Goal: Transaction & Acquisition: Subscribe to service/newsletter

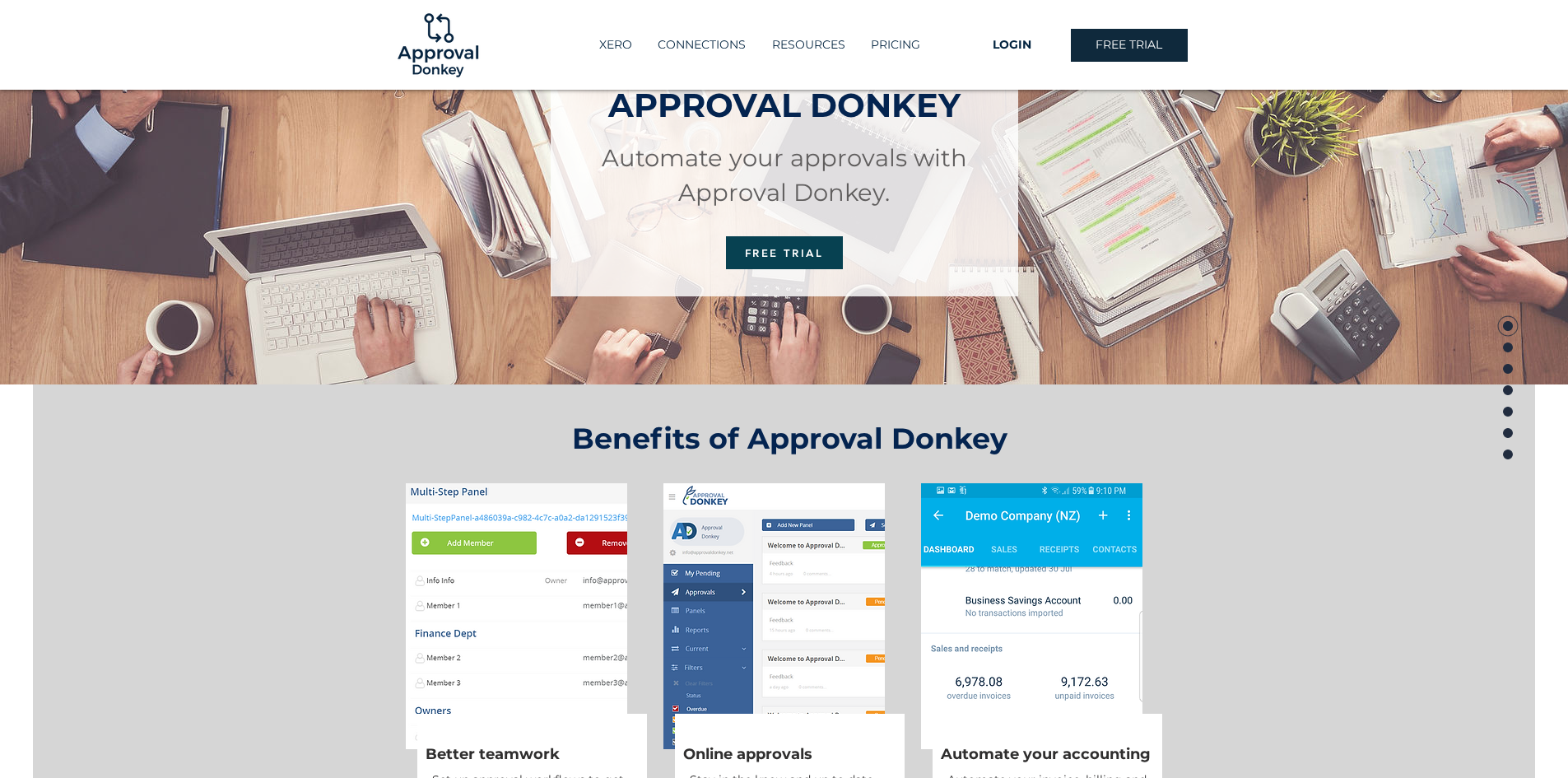
scroll to position [164, 0]
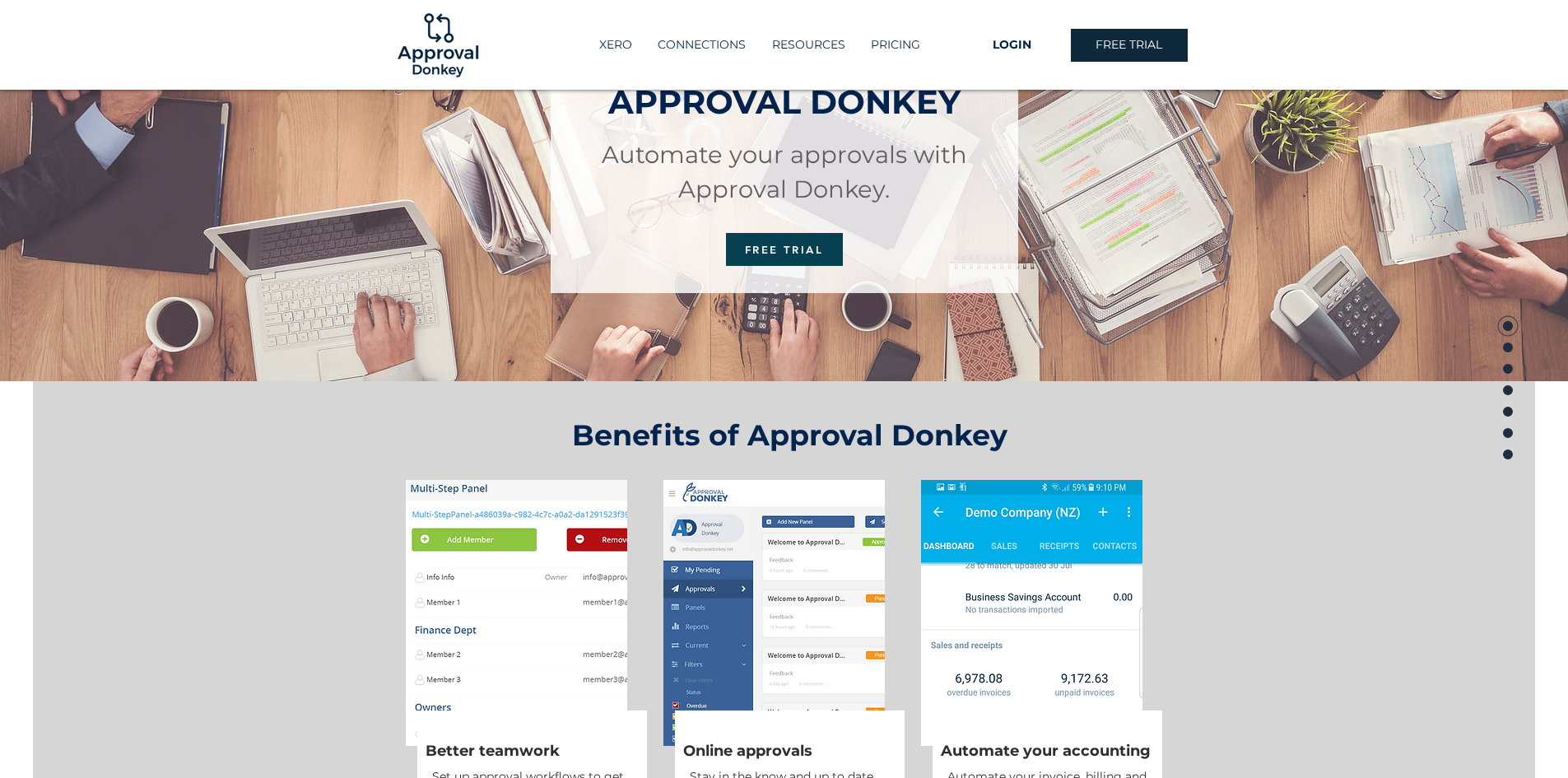
click at [514, 597] on img at bounding box center [516, 613] width 221 height 266
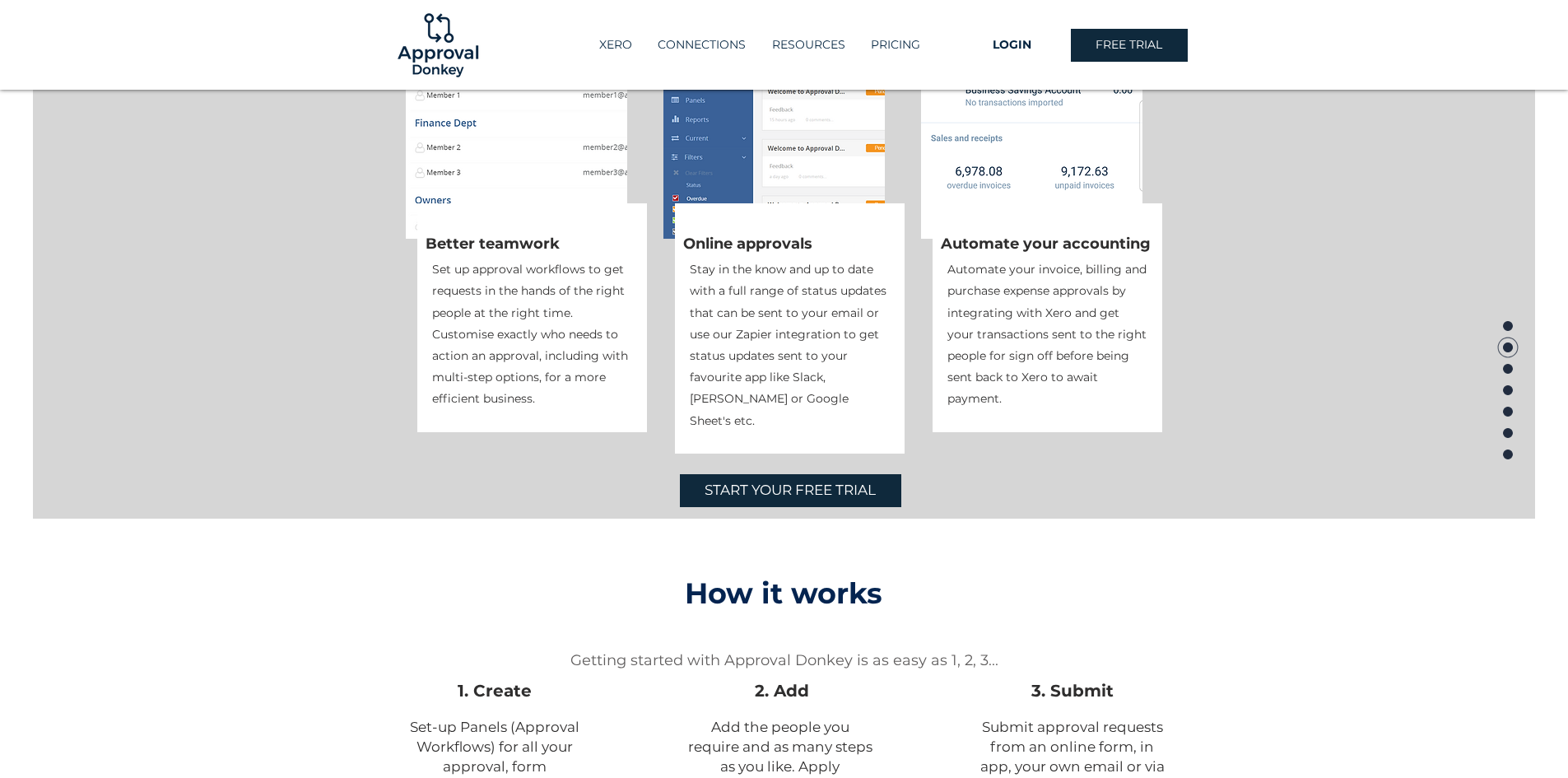
scroll to position [1070, 0]
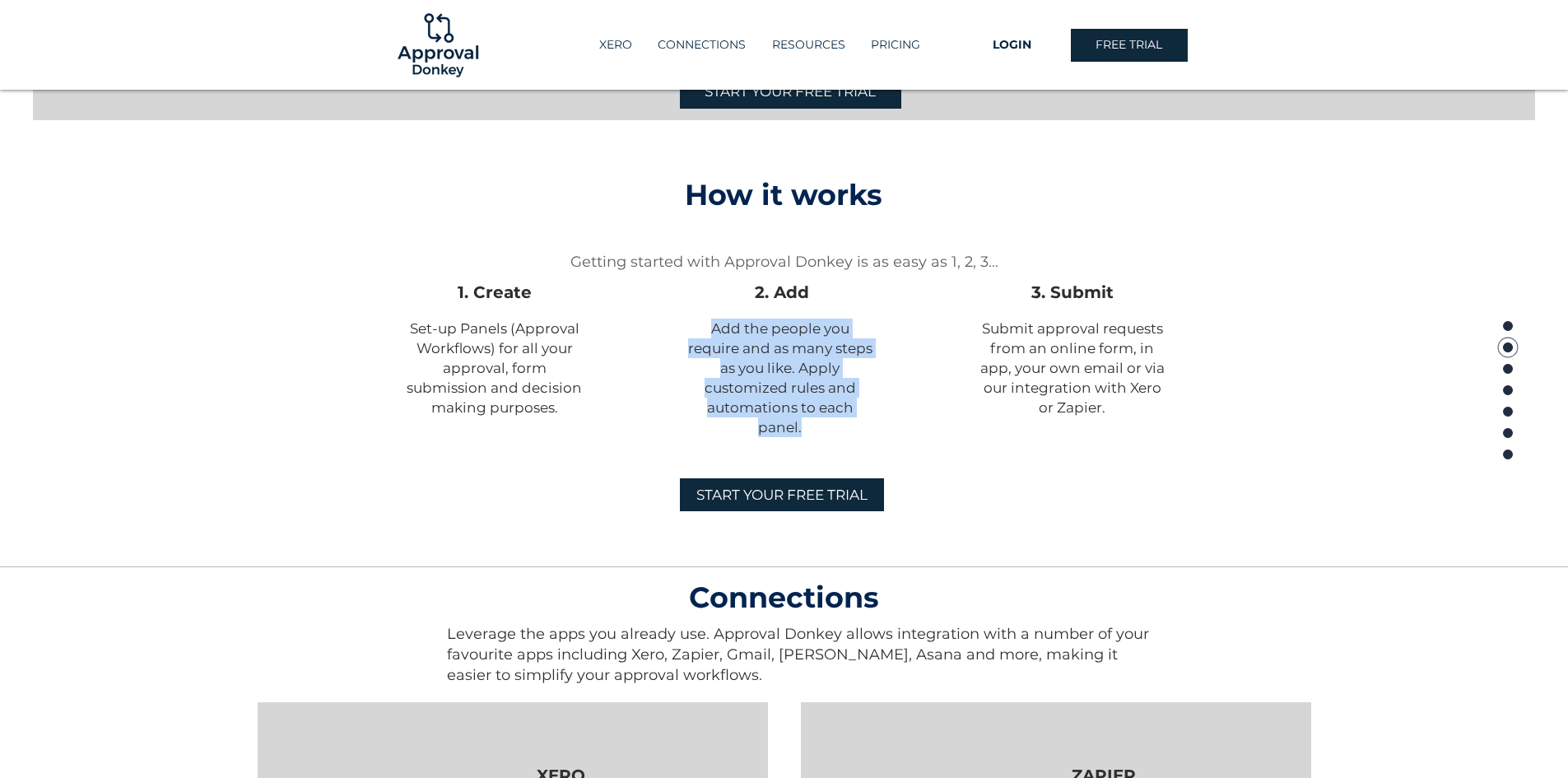
drag, startPoint x: 713, startPoint y: 329, endPoint x: 854, endPoint y: 430, distance: 173.4
click at [854, 430] on p "Add the people you require and as many steps as you like. Apply customized rule…" at bounding box center [780, 378] width 186 height 119
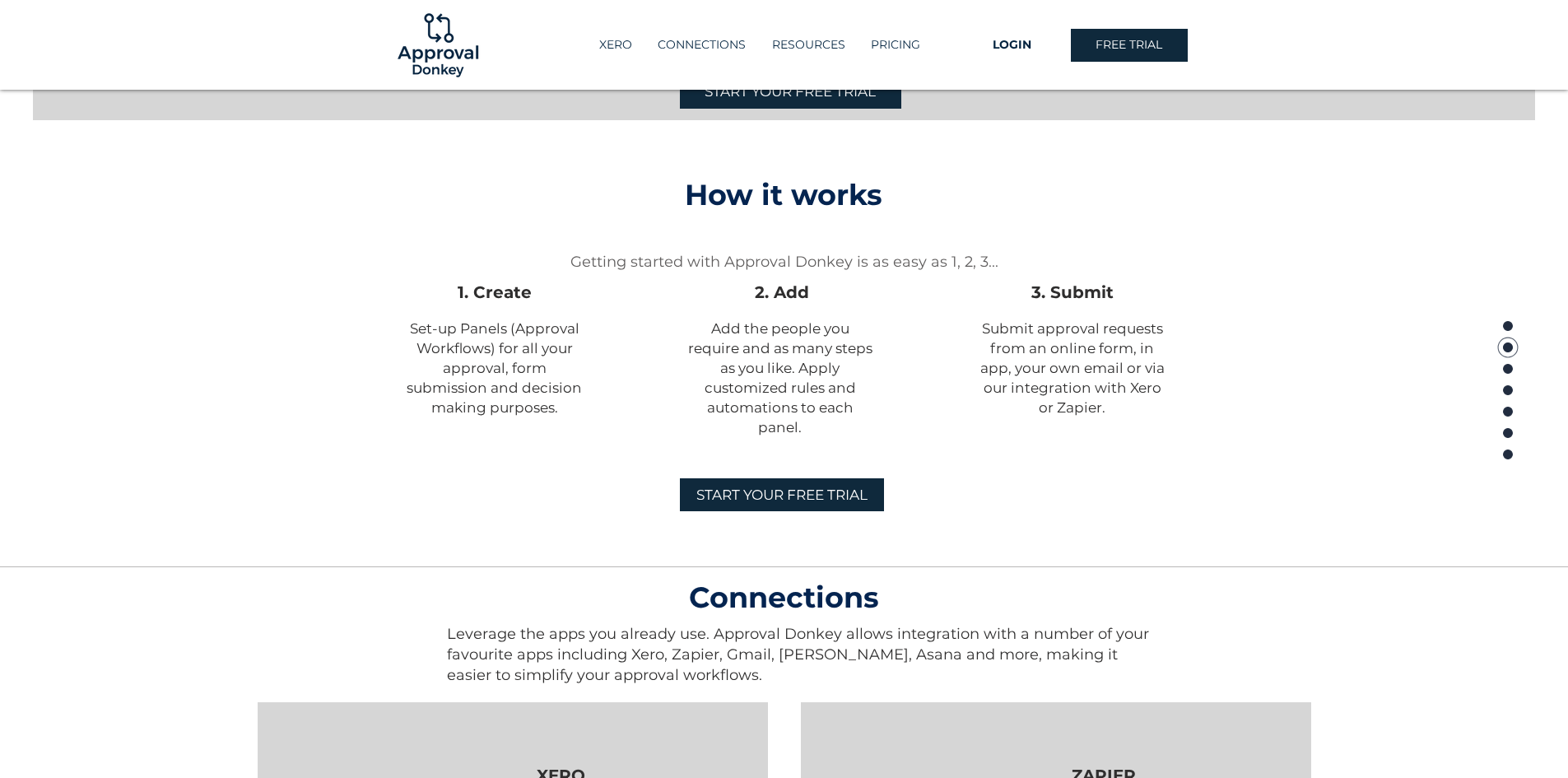
click at [1016, 465] on div at bounding box center [784, 362] width 1568 height 396
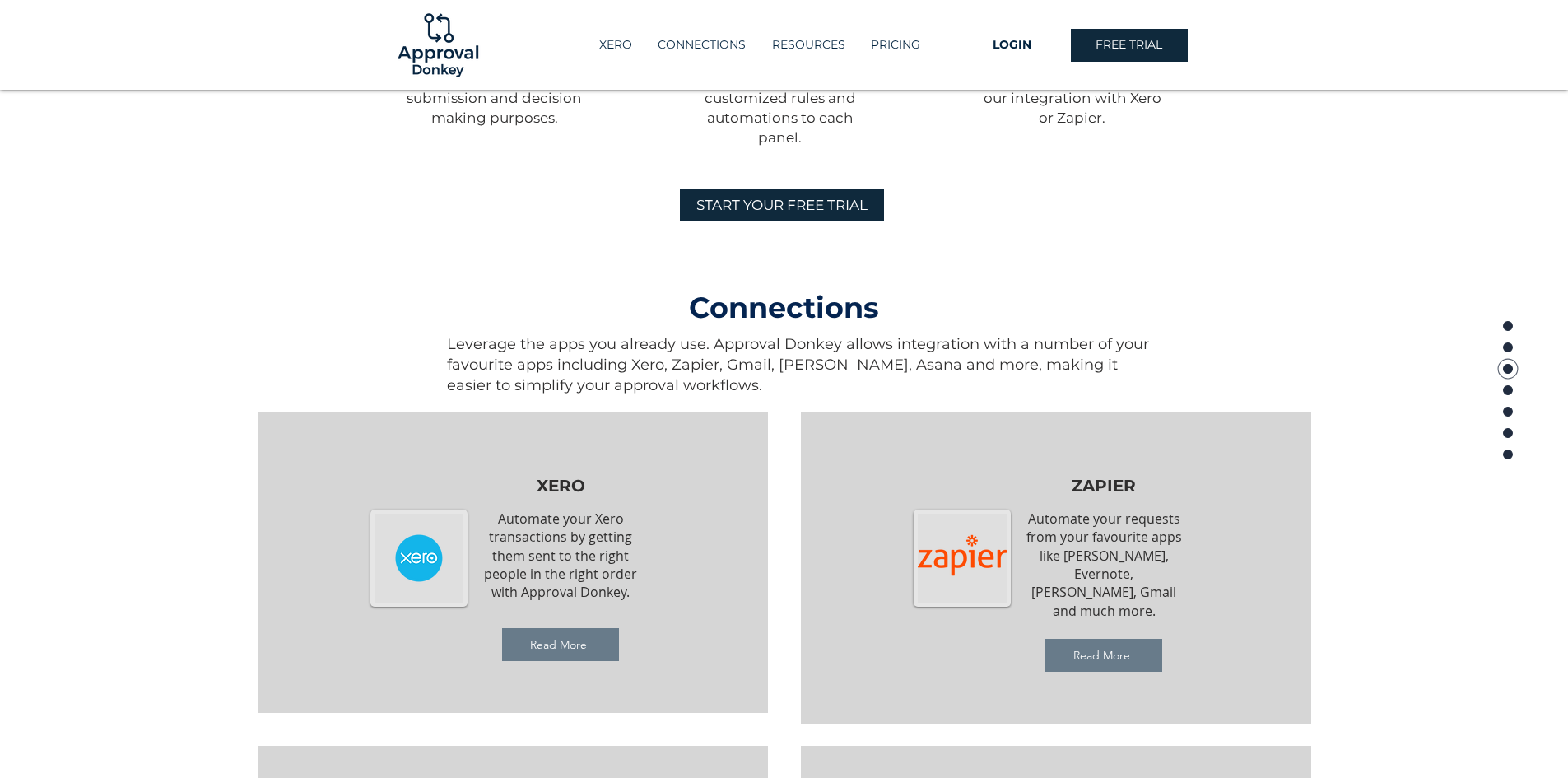
scroll to position [1400, 0]
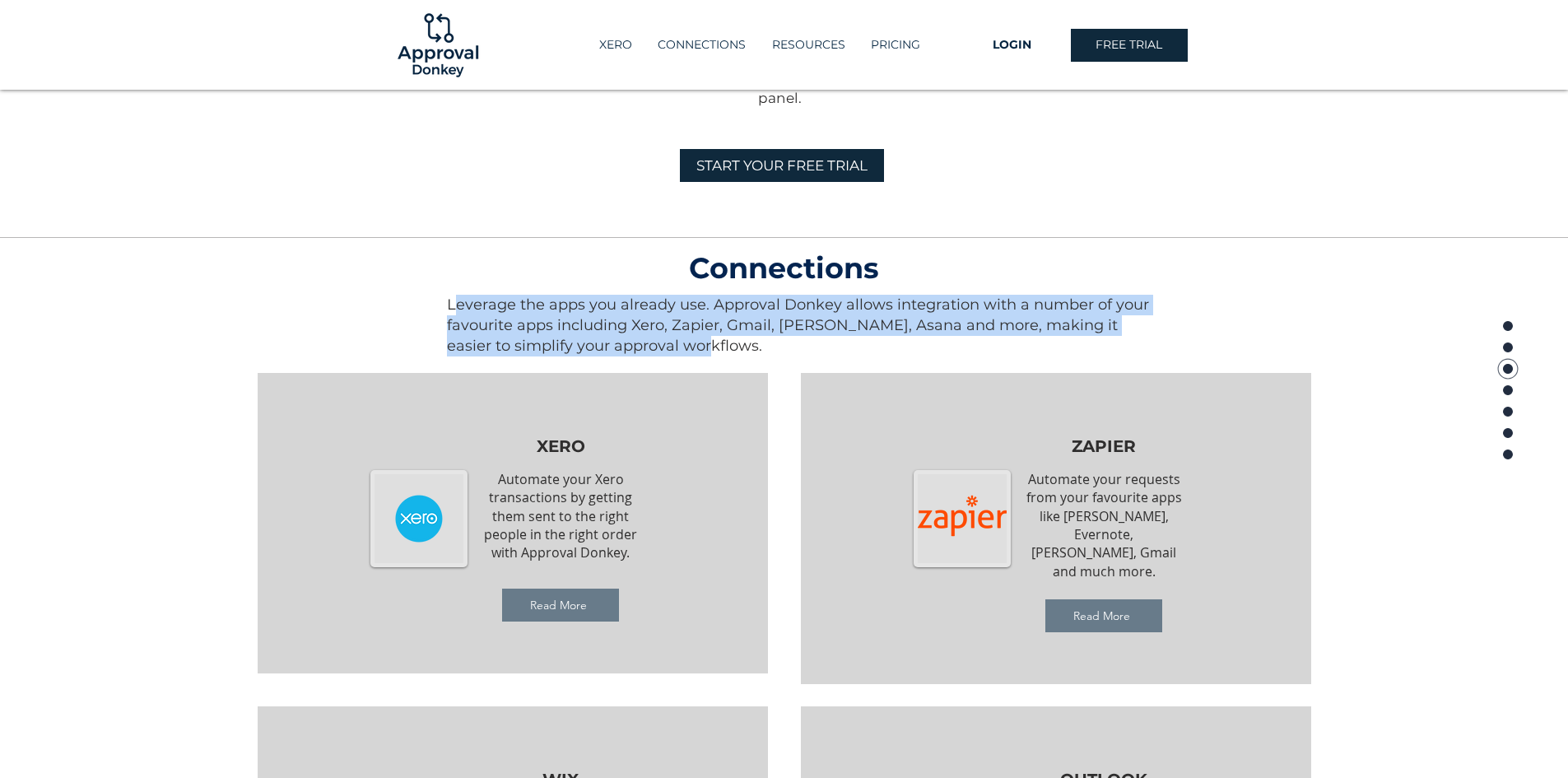
drag, startPoint x: 455, startPoint y: 307, endPoint x: 917, endPoint y: 350, distance: 464.0
click at [917, 350] on p "Leverage the apps you already use. Approval Donkey allows integration with a nu…" at bounding box center [799, 325] width 706 height 61
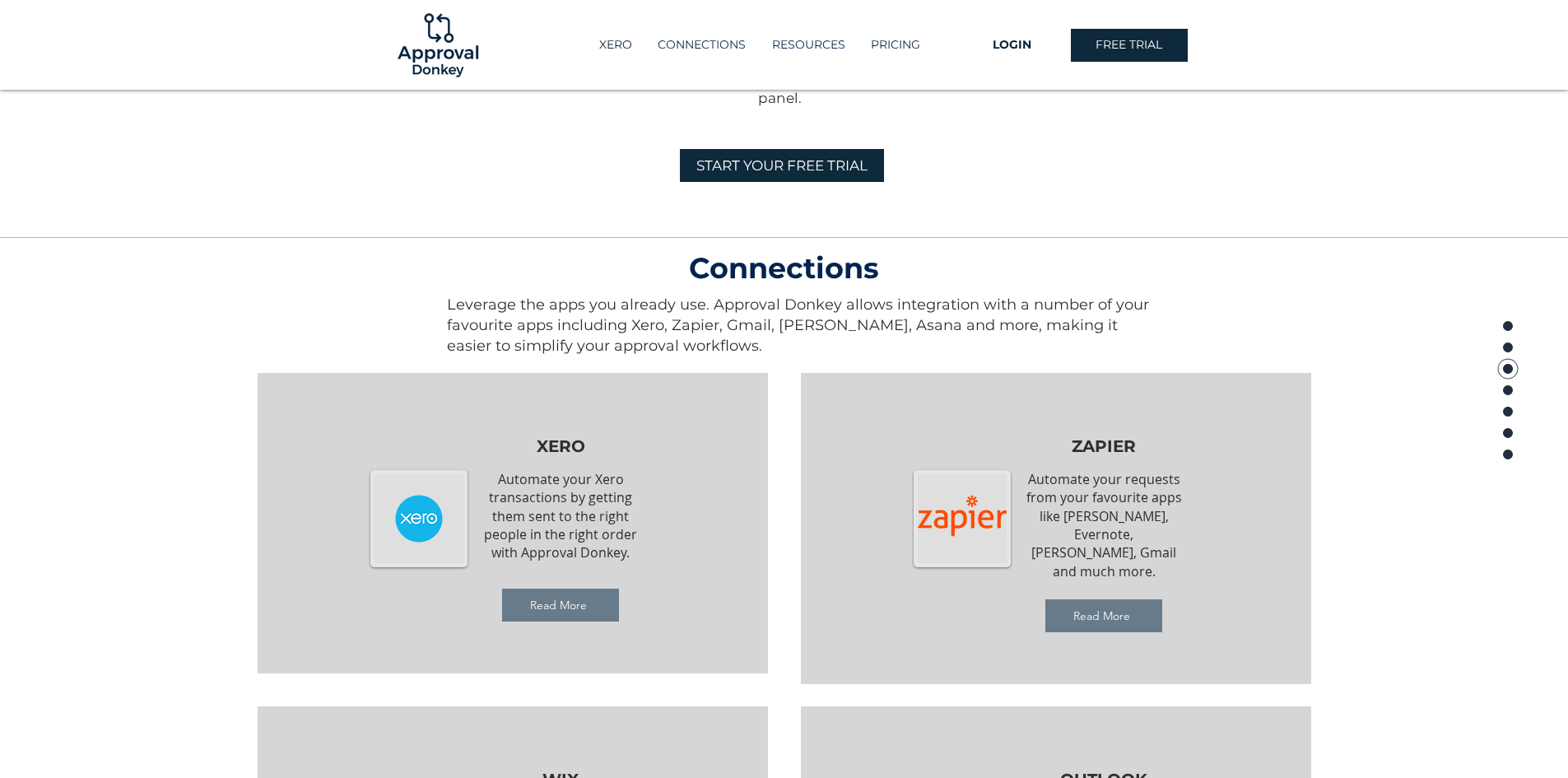
click at [744, 375] on div at bounding box center [513, 523] width 510 height 300
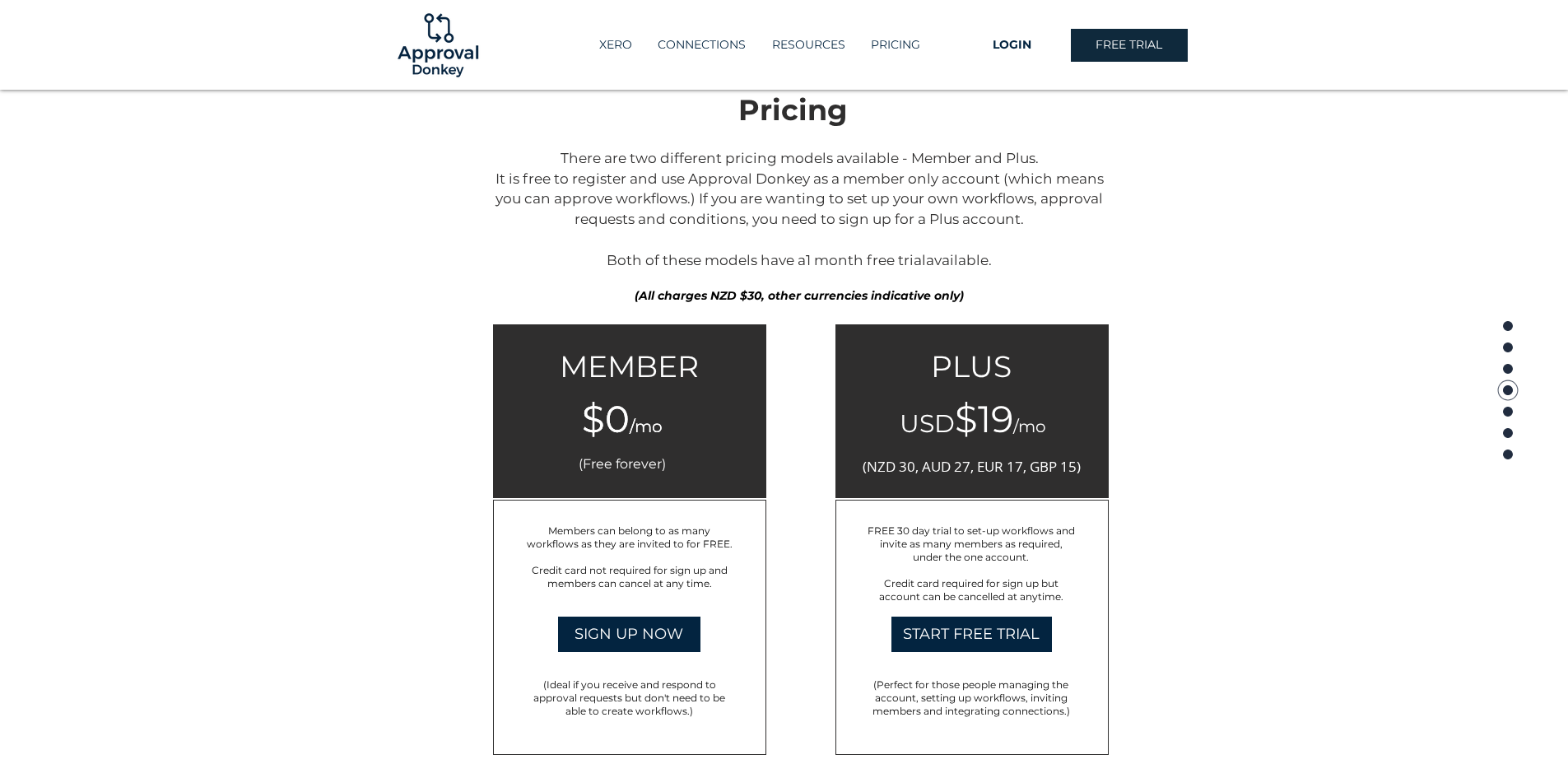
scroll to position [2422, 0]
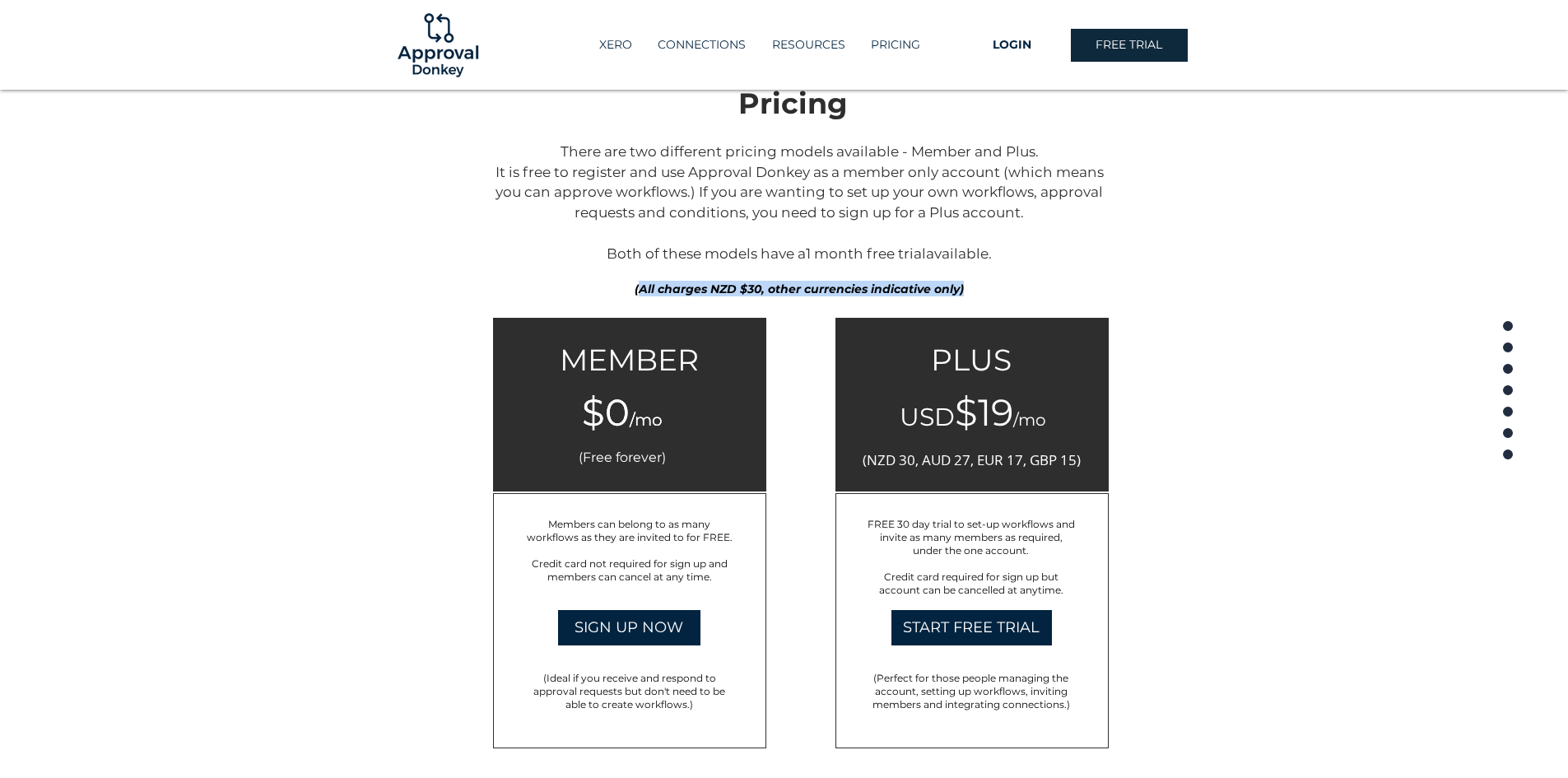
drag, startPoint x: 638, startPoint y: 289, endPoint x: 972, endPoint y: 284, distance: 334.0
click at [972, 284] on p "(All charges NZD $30, other currencies indicative only)​" at bounding box center [799, 289] width 356 height 16
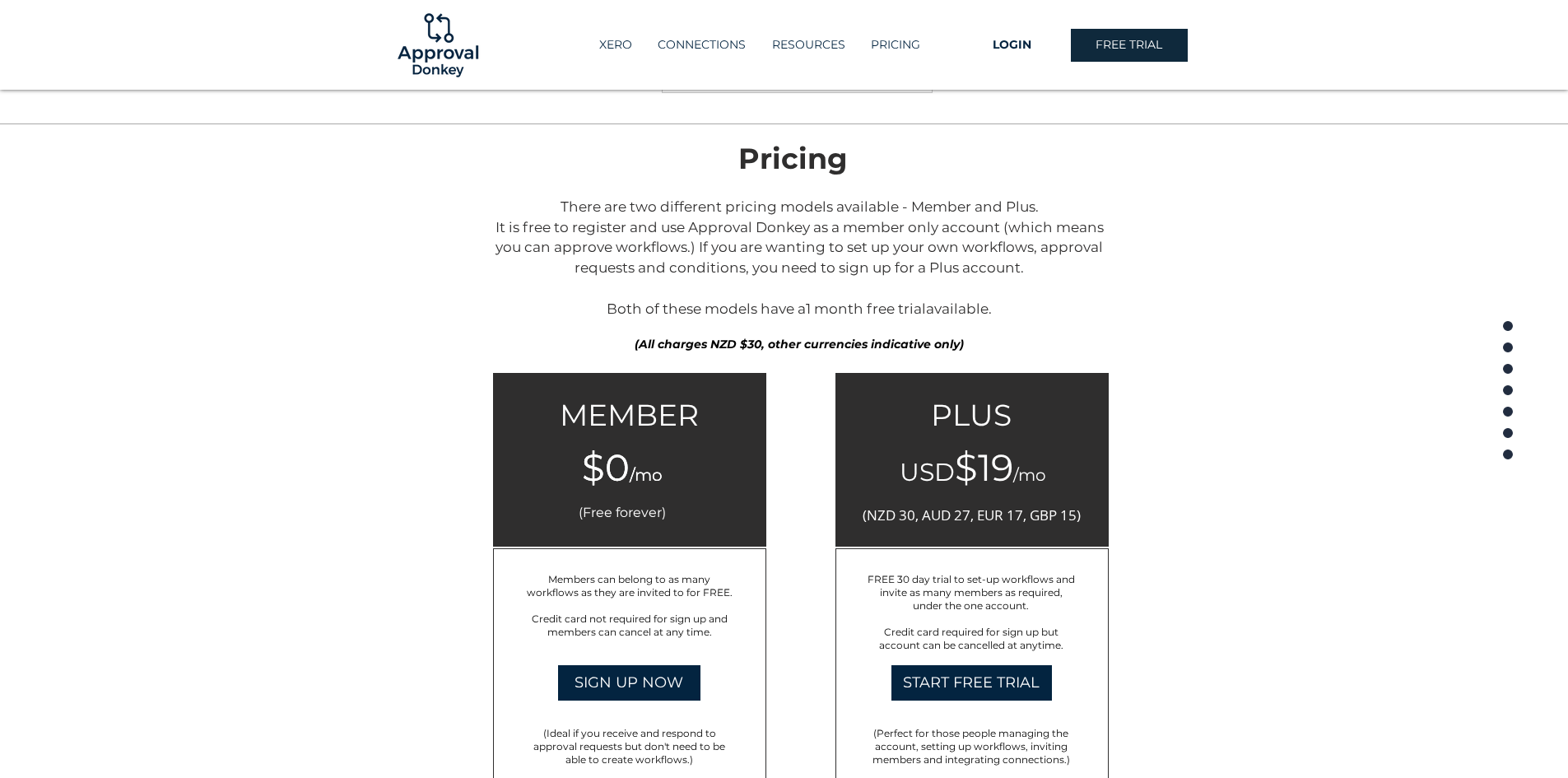
scroll to position [2340, 0]
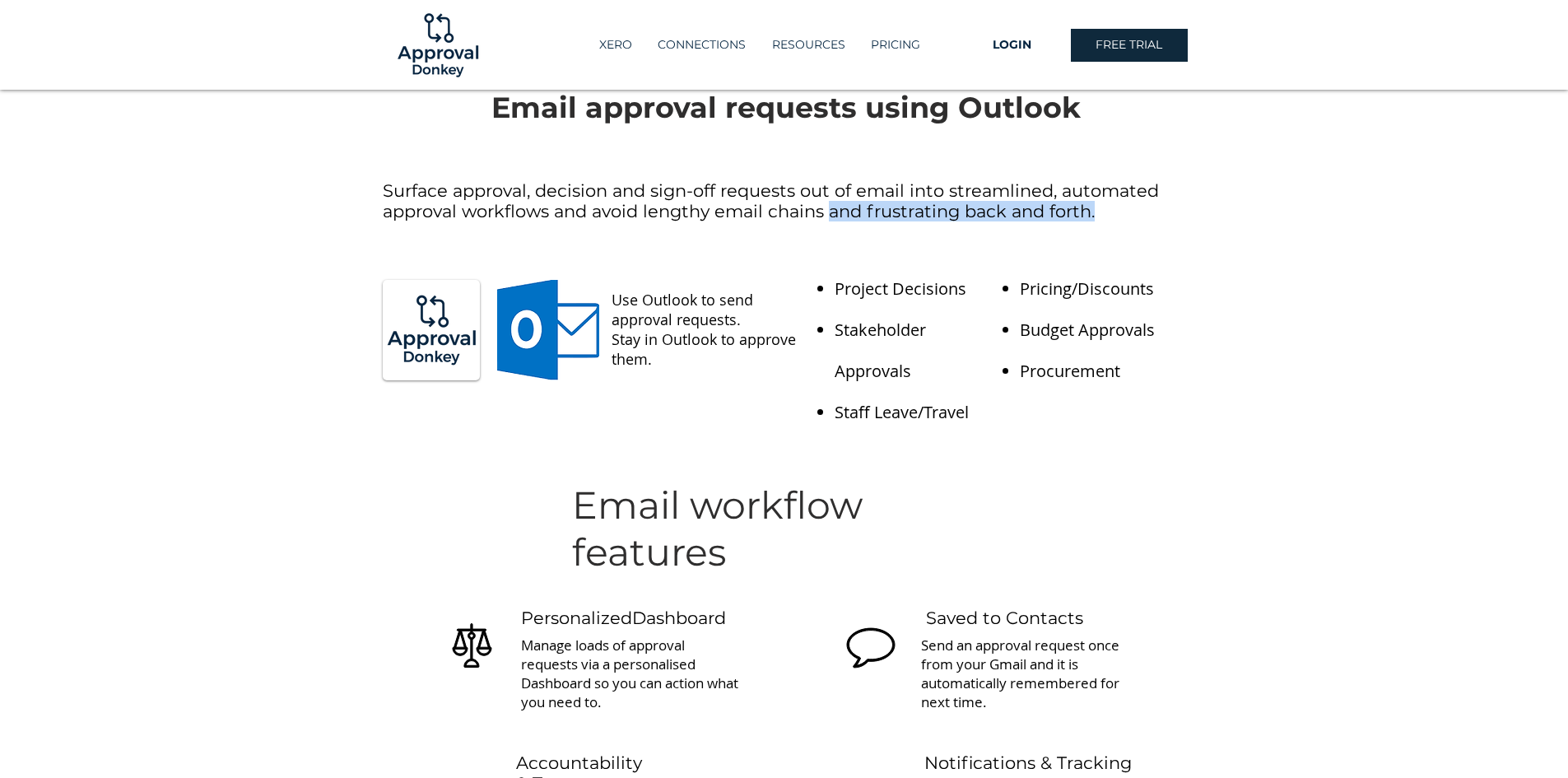
drag, startPoint x: 831, startPoint y: 212, endPoint x: 1113, endPoint y: 206, distance: 282.1
click at [1113, 206] on h6 "Surface approval, decision and sign-off requests out of email into streamlined,…" at bounding box center [786, 201] width 805 height 41
click at [925, 270] on p "Project Decisions" at bounding box center [914, 289] width 160 height 41
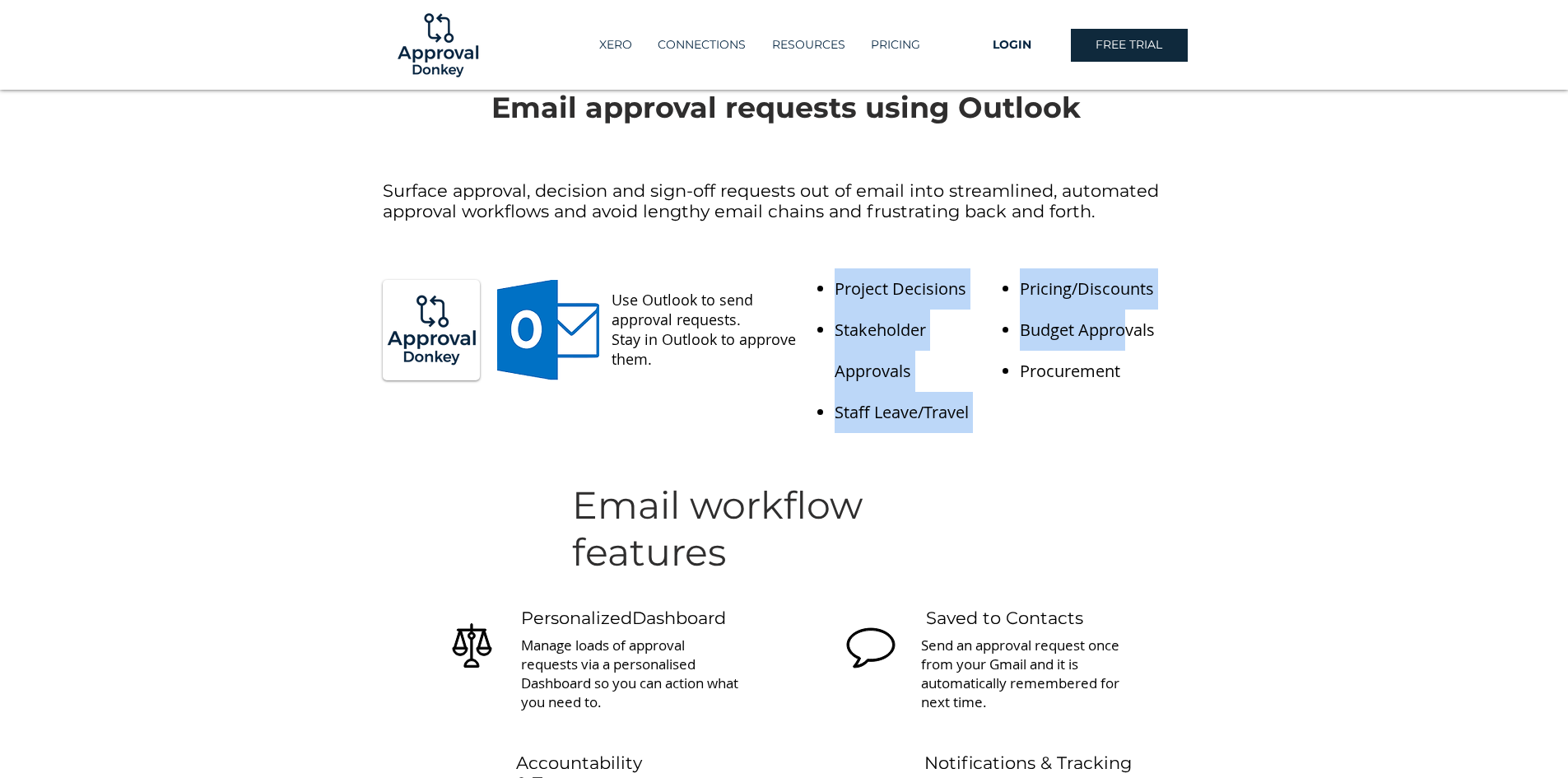
drag, startPoint x: 833, startPoint y: 288, endPoint x: 1121, endPoint y: 336, distance: 292.0
click at [1121, 336] on div "Use Outlook to send approval requests. Stay in Outlook to approve them. Project…" at bounding box center [784, 351] width 1568 height 213
click at [1047, 398] on div at bounding box center [784, 351] width 1568 height 213
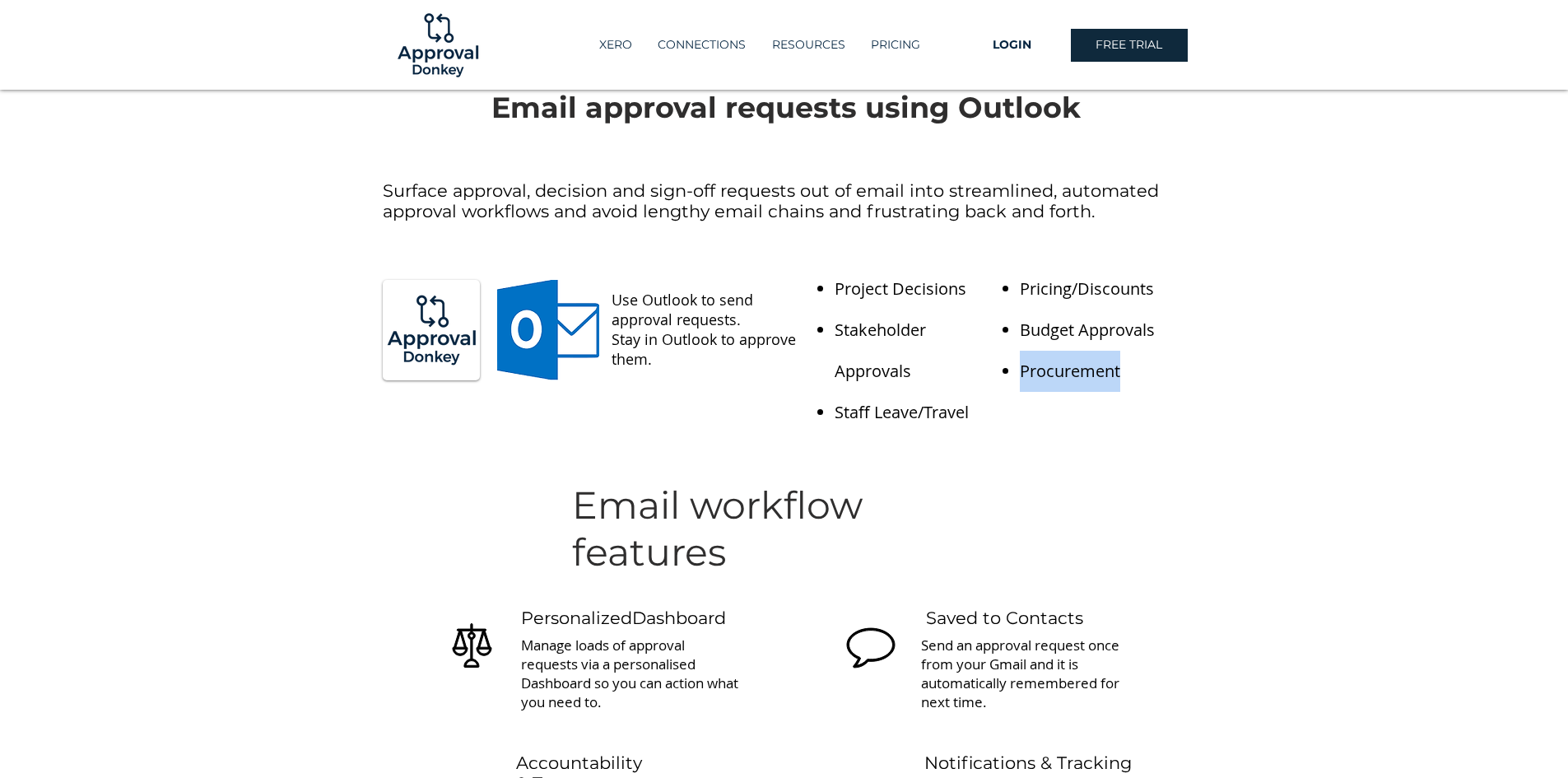
drag, startPoint x: 1056, startPoint y: 372, endPoint x: 1130, endPoint y: 368, distance: 74.1
click at [1130, 368] on p "Procurement" at bounding box center [1104, 372] width 168 height 41
click at [1018, 496] on div at bounding box center [784, 524] width 1568 height 134
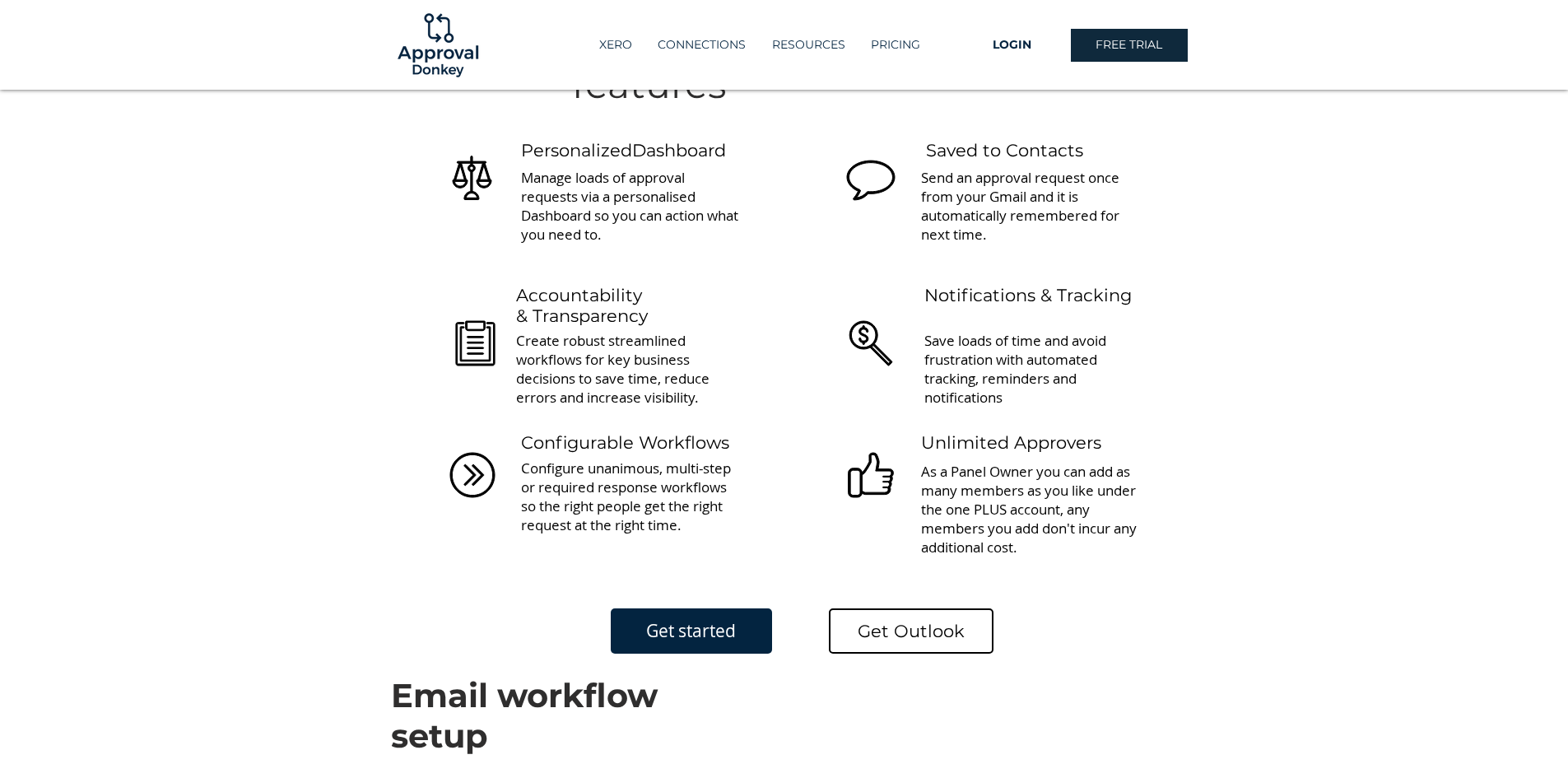
scroll to position [494, 0]
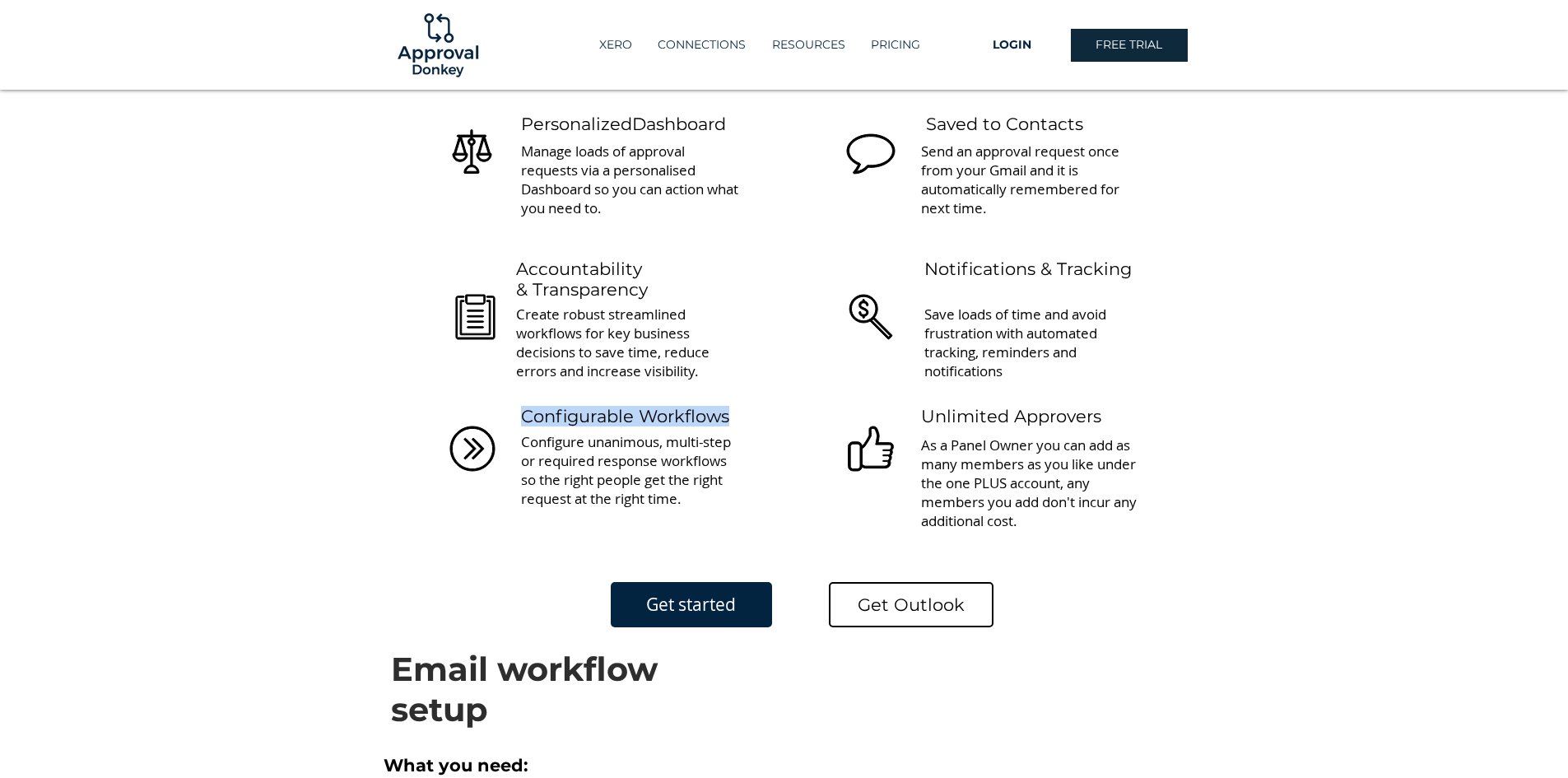
drag, startPoint x: 521, startPoint y: 416, endPoint x: 738, endPoint y: 414, distance: 217.0
click at [738, 414] on h6 "Configurable Workflows" at bounding box center [638, 415] width 237 height 21
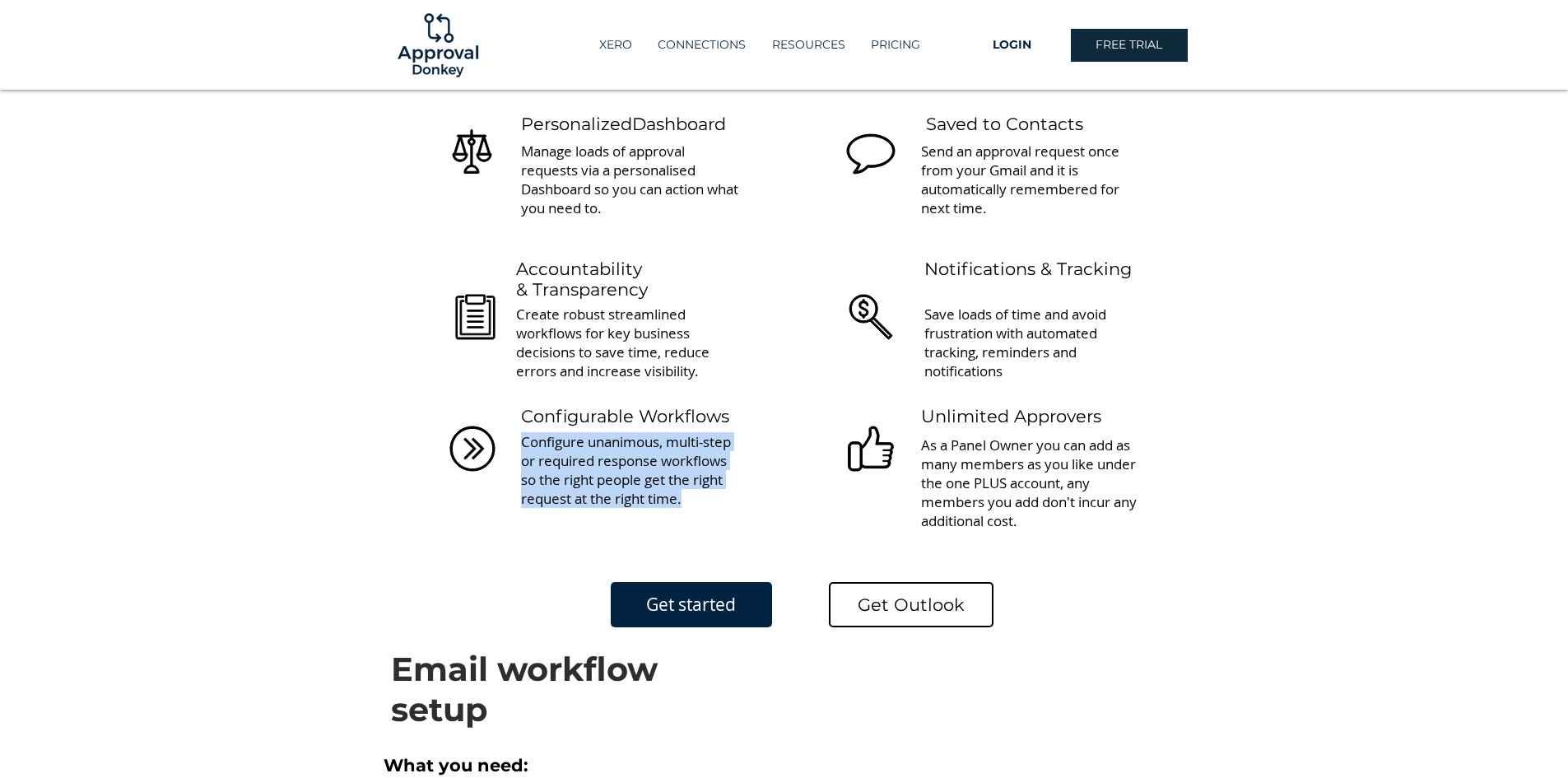
drag, startPoint x: 521, startPoint y: 445, endPoint x: 685, endPoint y: 489, distance: 169.8
click at [685, 489] on p "Configure unanimous, multi-step or required response workflows so the right peo…" at bounding box center [631, 470] width 221 height 76
click at [686, 492] on p "Configure unanimous, multi-step or required response workflows so the right peo…" at bounding box center [631, 470] width 221 height 76
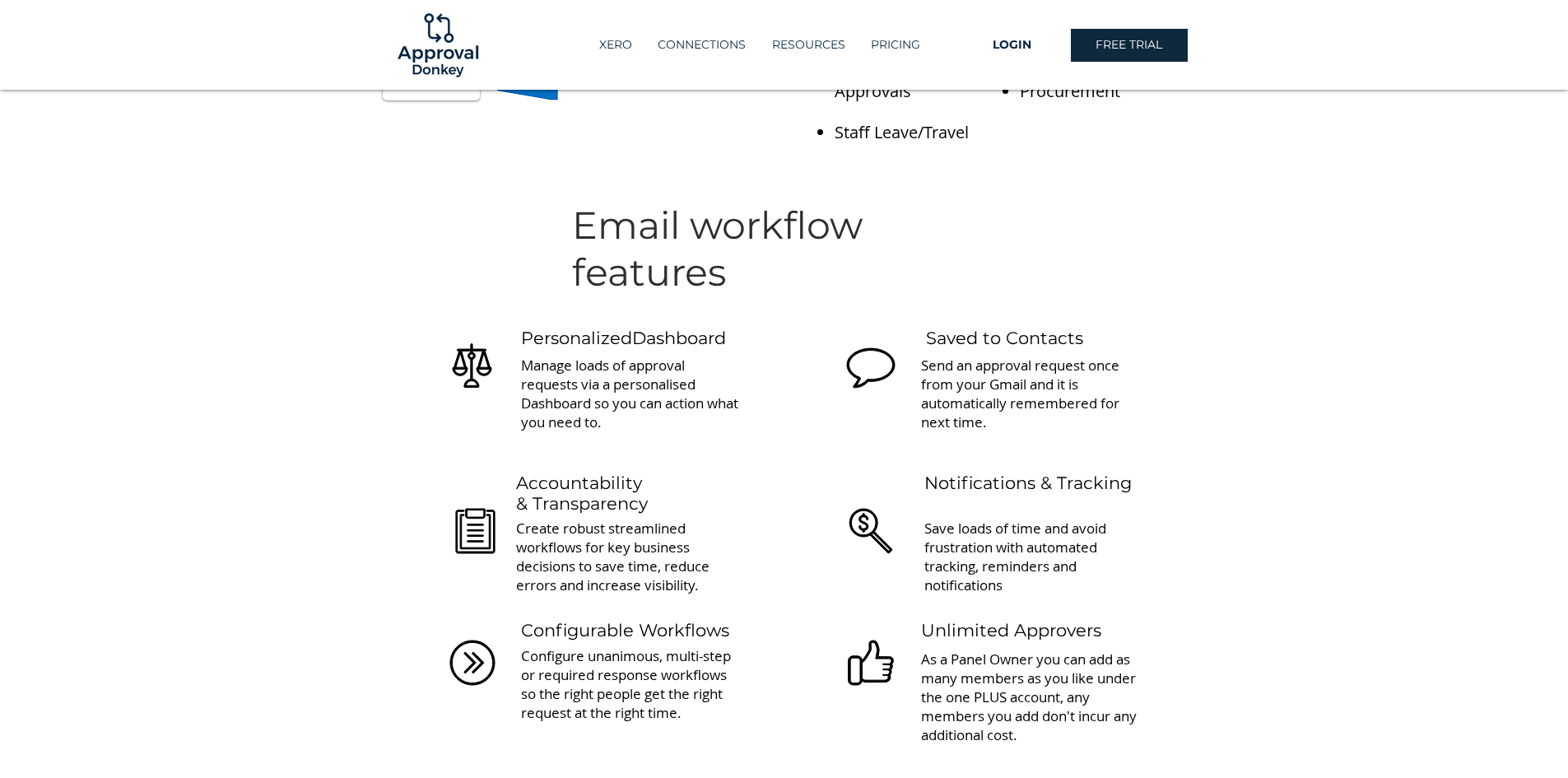
scroll to position [330, 0]
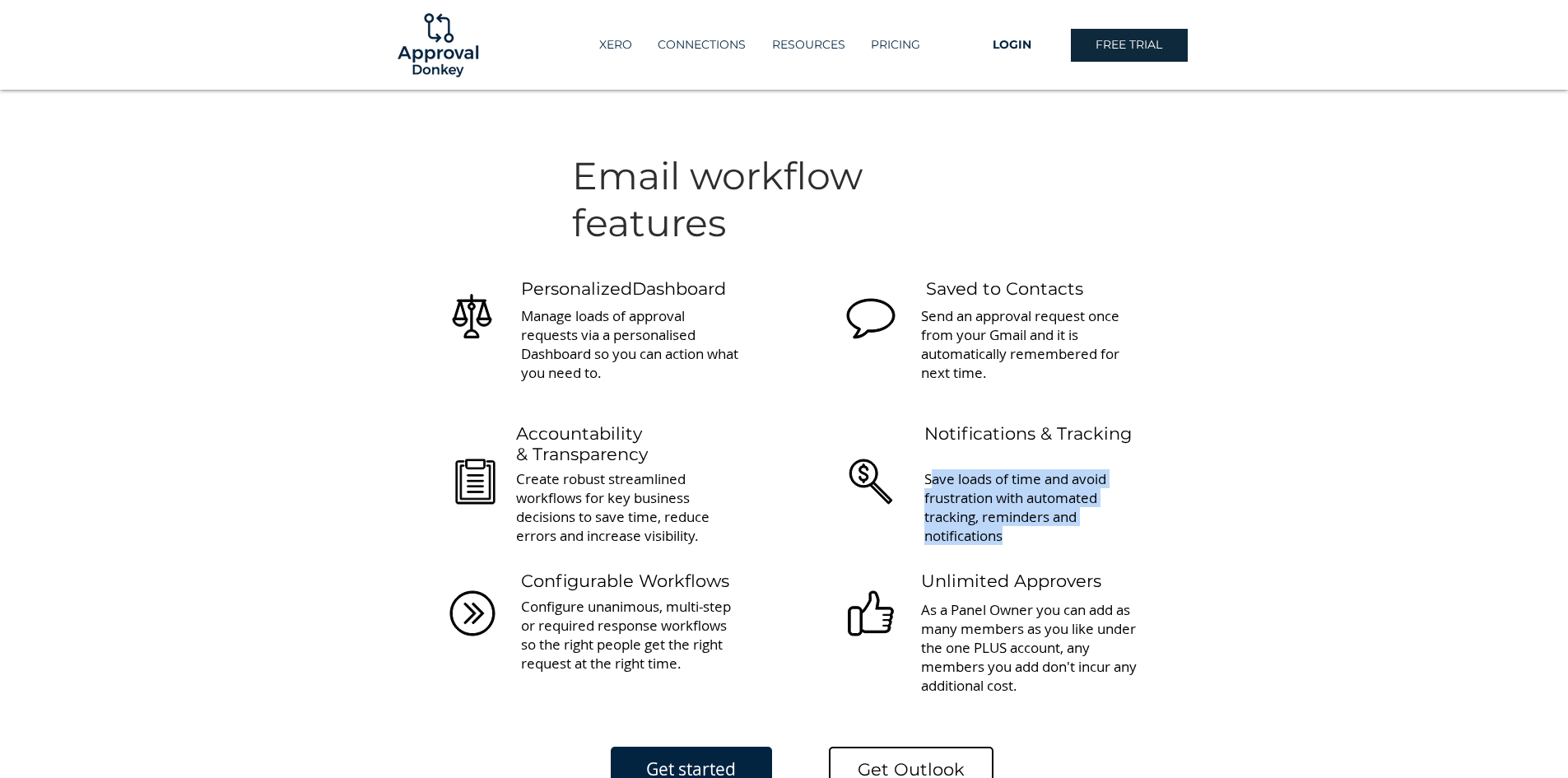
drag, startPoint x: 930, startPoint y: 483, endPoint x: 1047, endPoint y: 531, distance: 126.5
click at [1047, 531] on p "Save loads of time and avoid frustration with automated tracking, reminders and…" at bounding box center [1035, 506] width 221 height 76
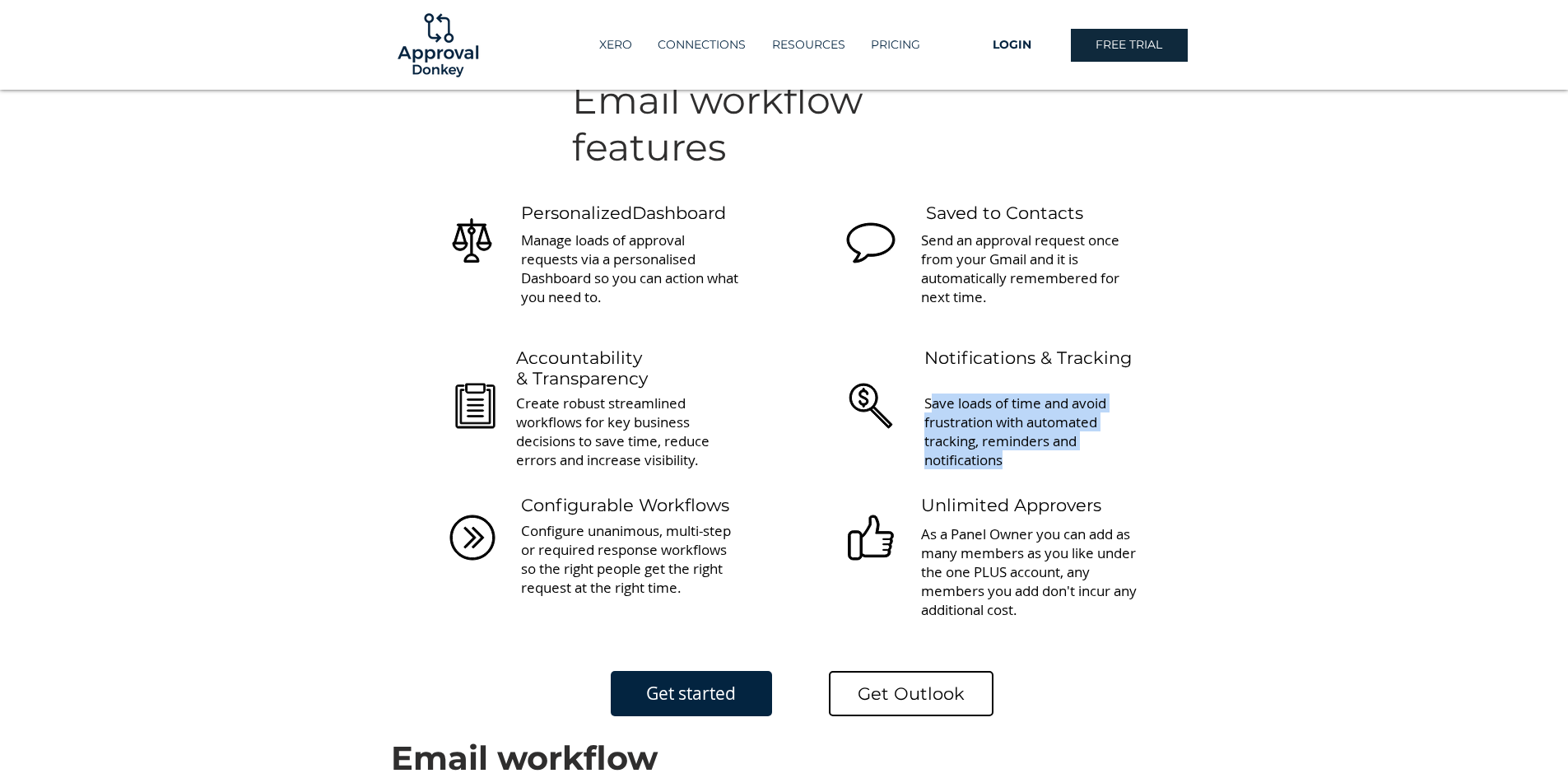
scroll to position [494, 0]
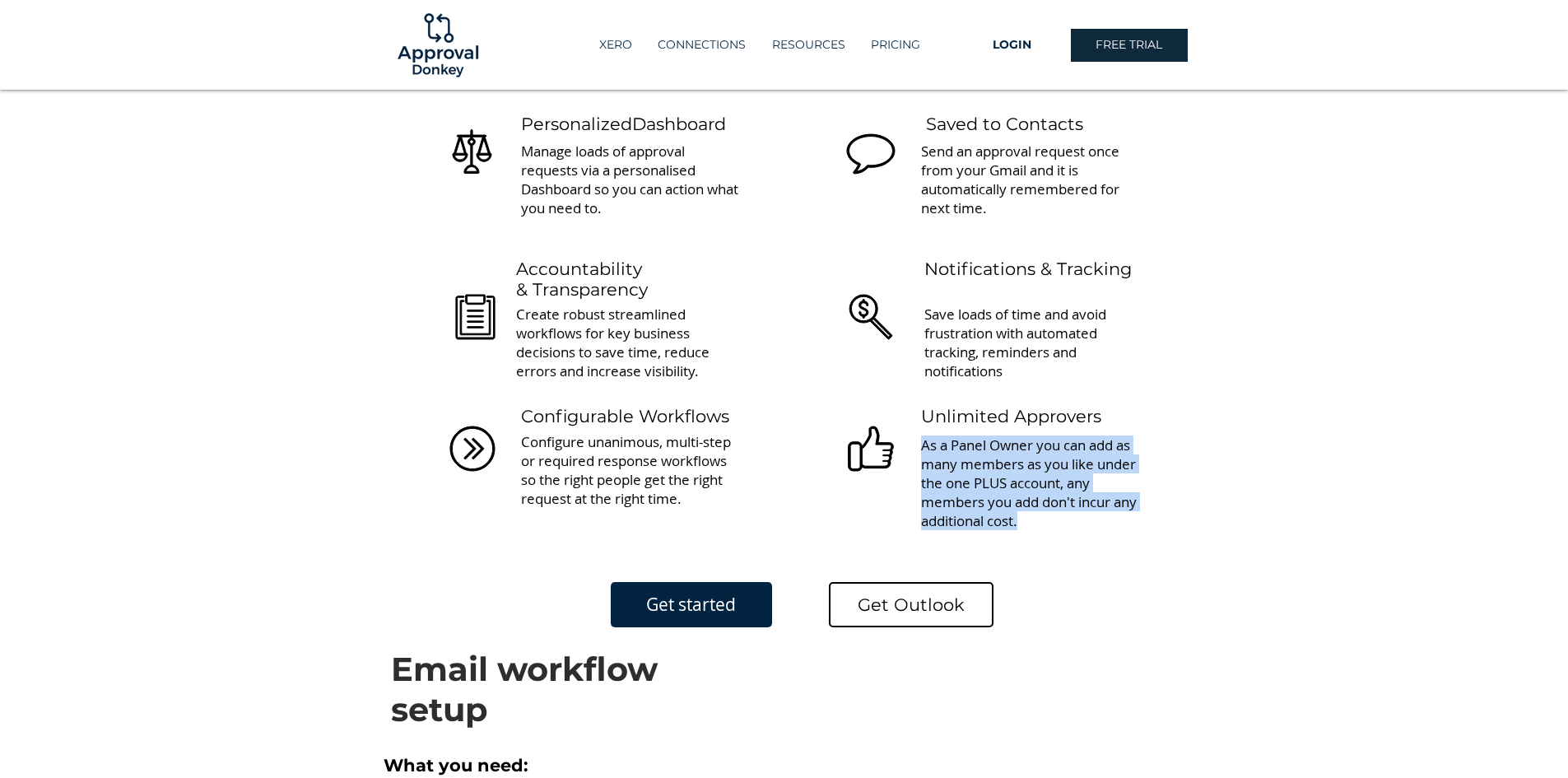
drag, startPoint x: 923, startPoint y: 448, endPoint x: 1090, endPoint y: 523, distance: 183.1
click at [1090, 523] on p "As a Panel Owner you can add as many members as you like under the one PLUS acc…" at bounding box center [1031, 483] width 221 height 95
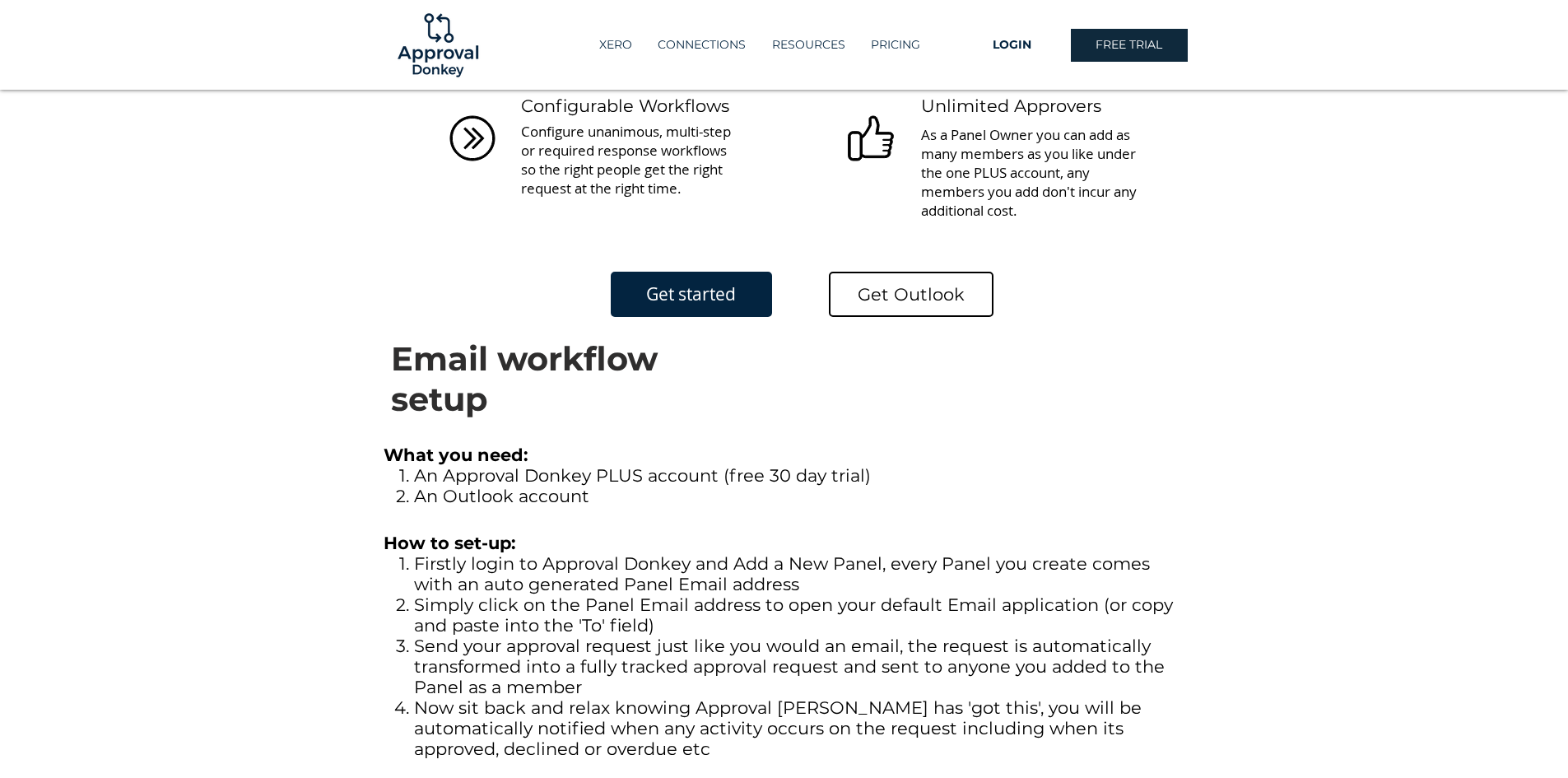
scroll to position [824, 0]
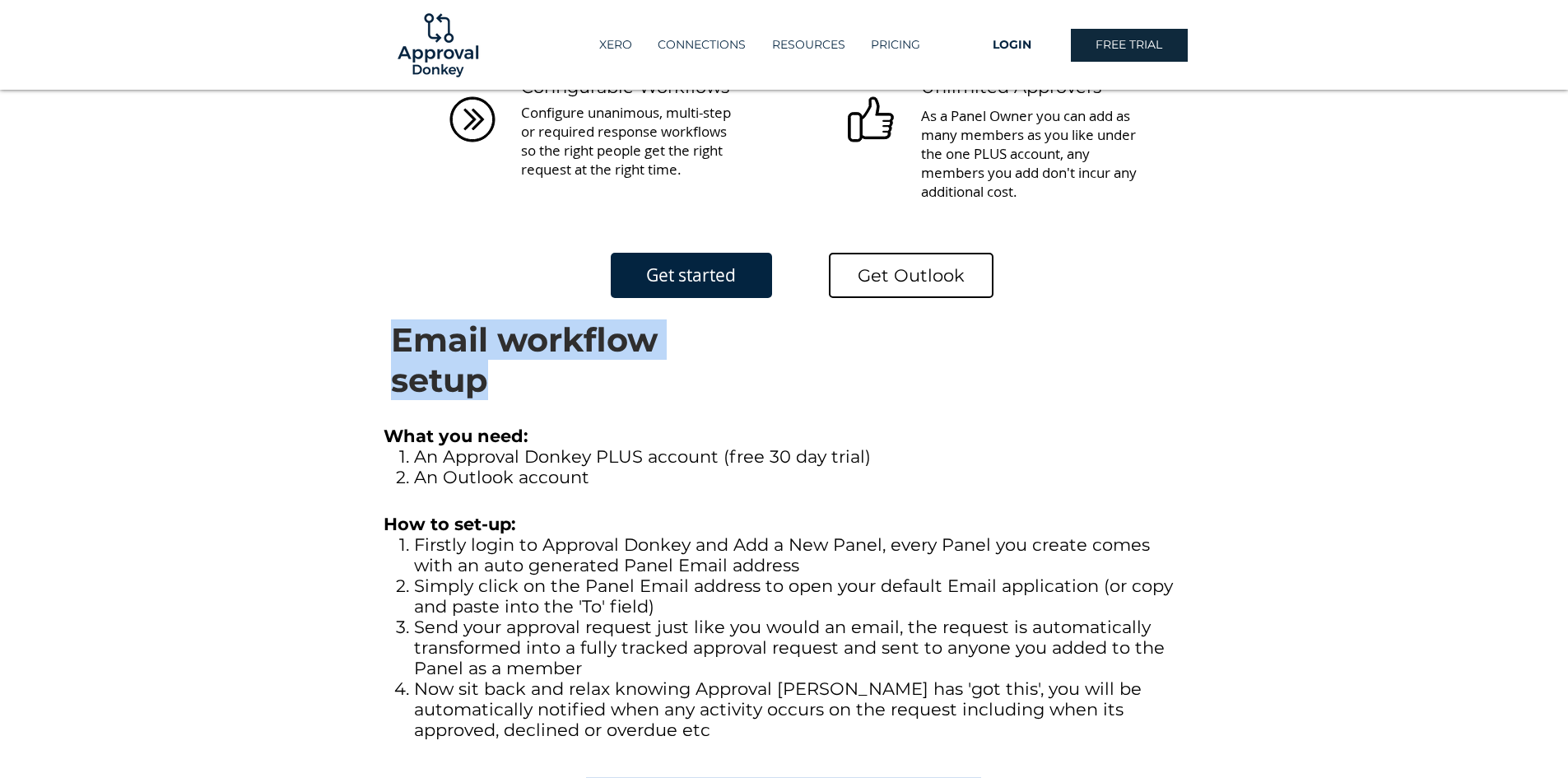
drag, startPoint x: 394, startPoint y: 339, endPoint x: 652, endPoint y: 381, distance: 261.4
click at [652, 381] on h3 "Email workflow setup" at bounding box center [576, 360] width 371 height 80
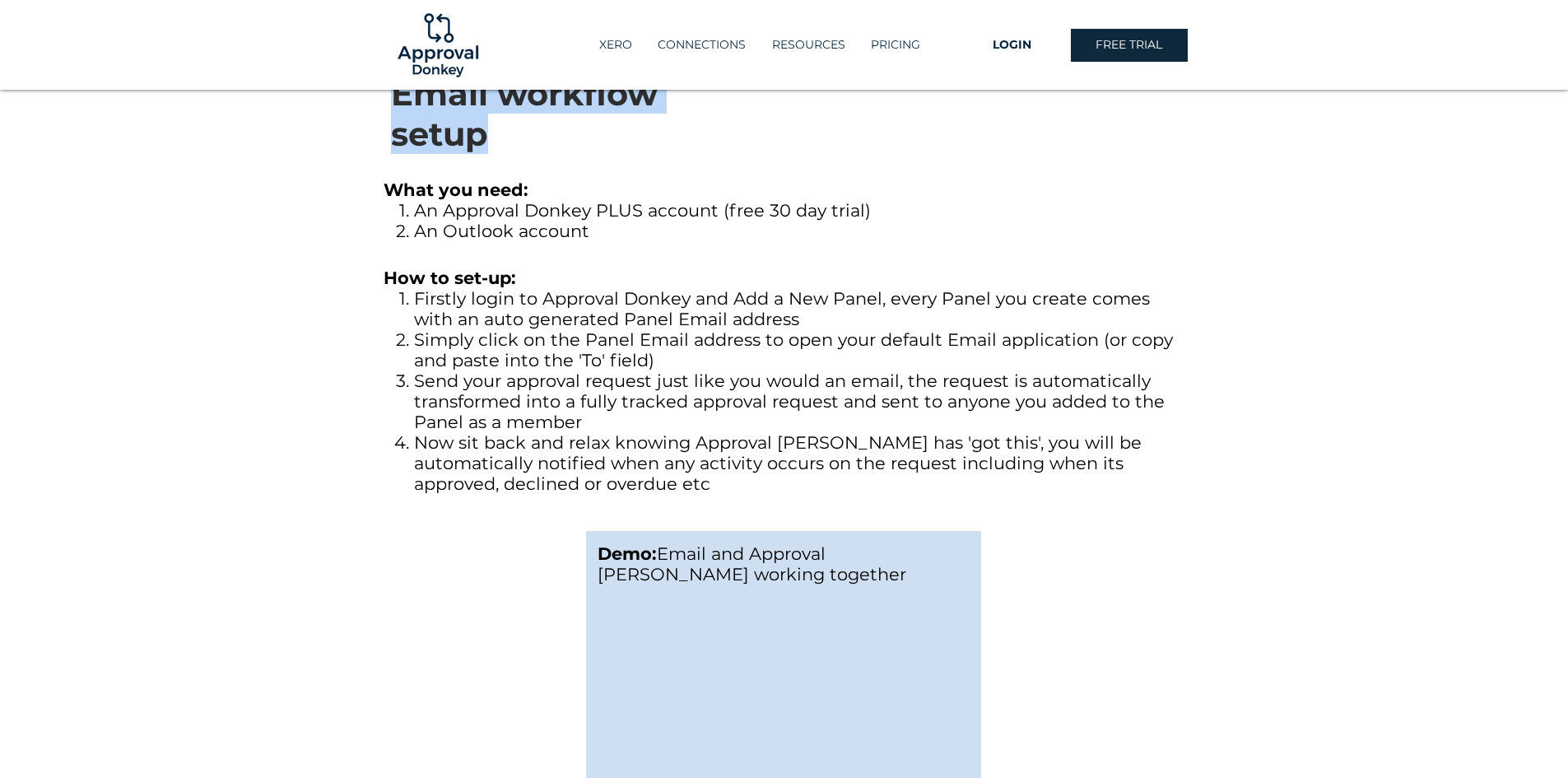
scroll to position [1070, 0]
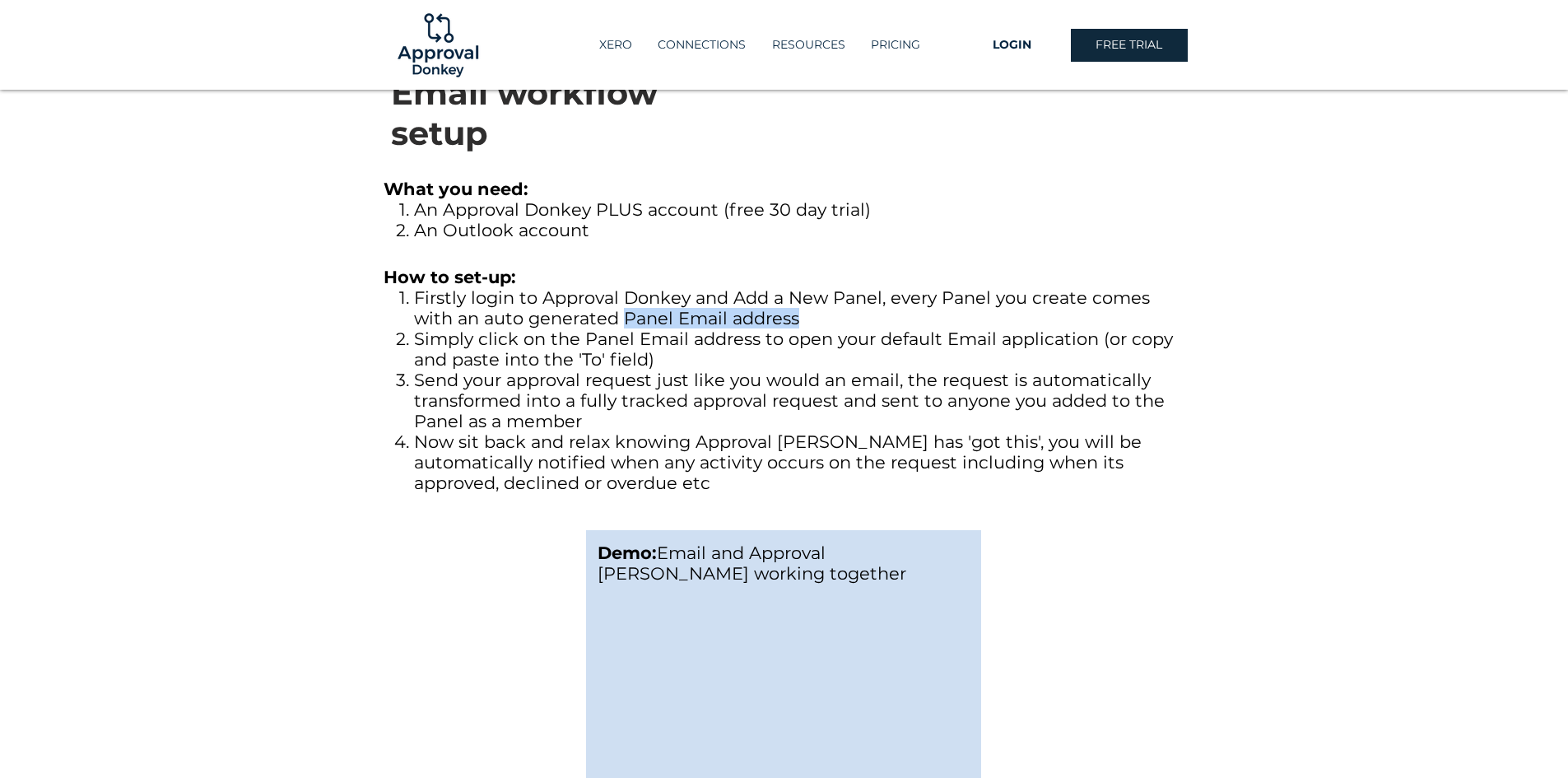
drag, startPoint x: 581, startPoint y: 318, endPoint x: 767, endPoint y: 321, distance: 186.0
click at [767, 321] on h6 "Firstly login to Approval Donkey and Add a New Panel, every Panel you create co…" at bounding box center [801, 308] width 774 height 41
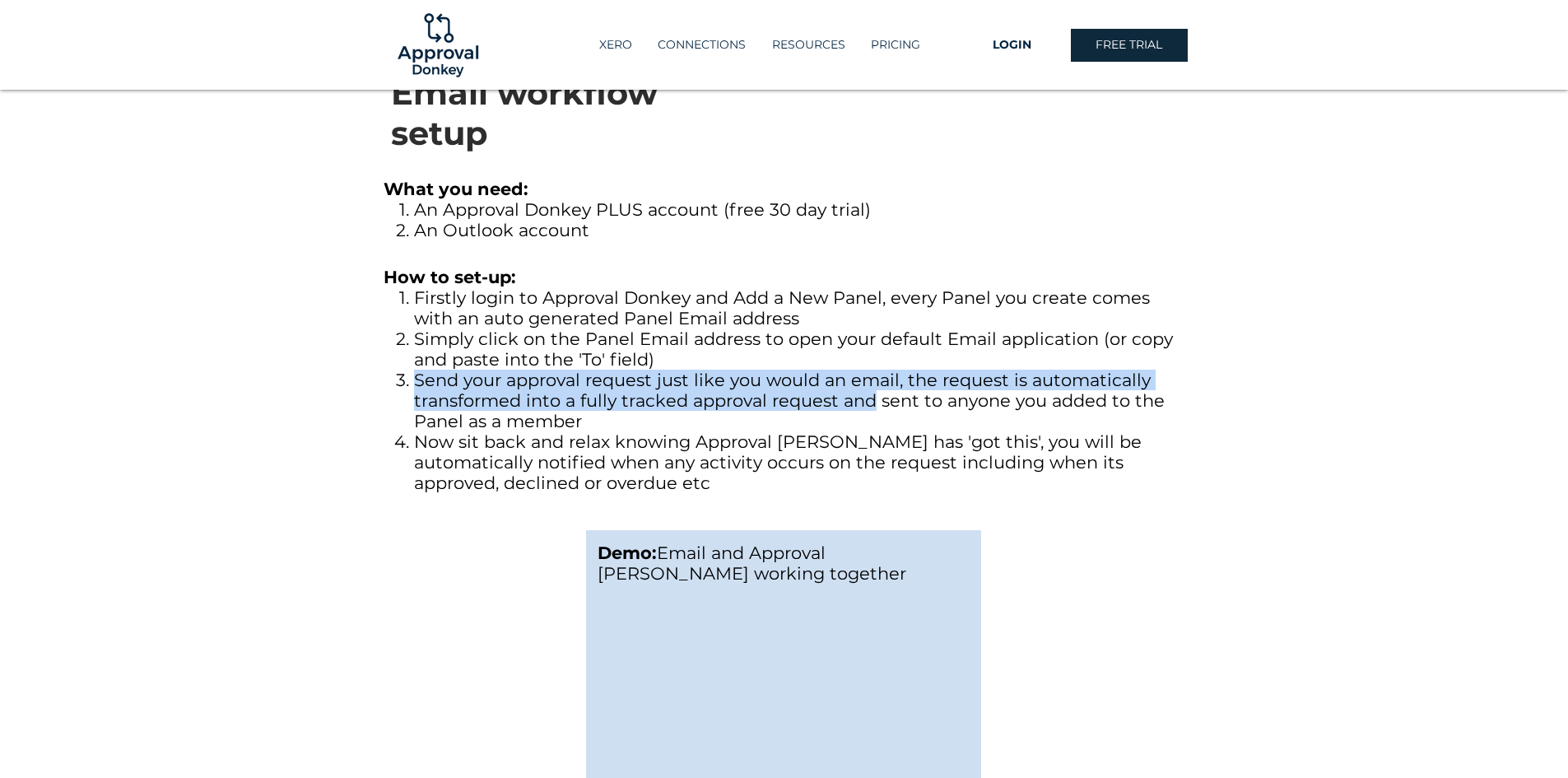
drag, startPoint x: 417, startPoint y: 381, endPoint x: 875, endPoint y: 391, distance: 458.1
click at [875, 391] on span "Send your approval request just like you would an email, the request is automat…" at bounding box center [789, 400] width 751 height 62
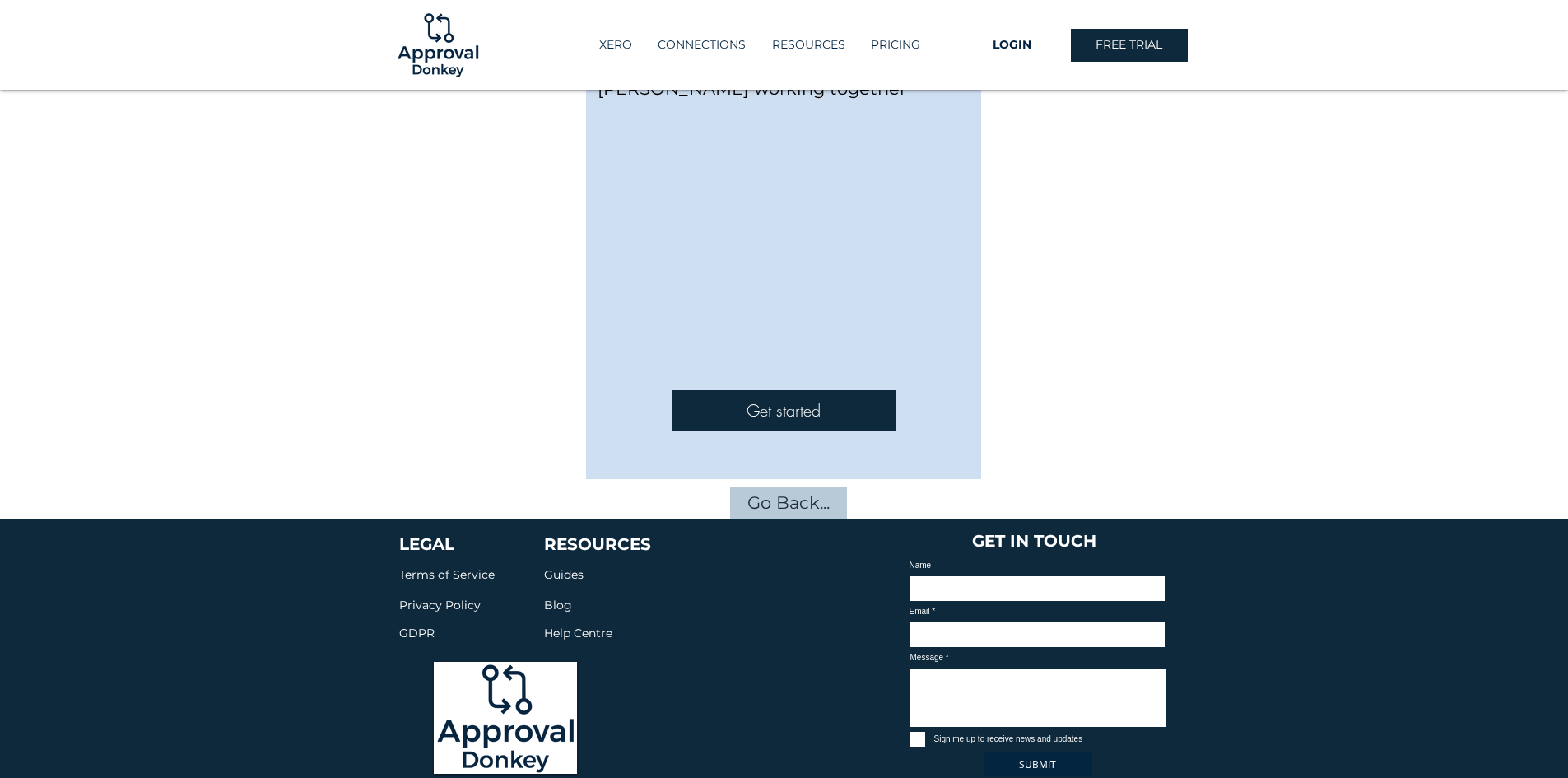
scroll to position [1476, 0]
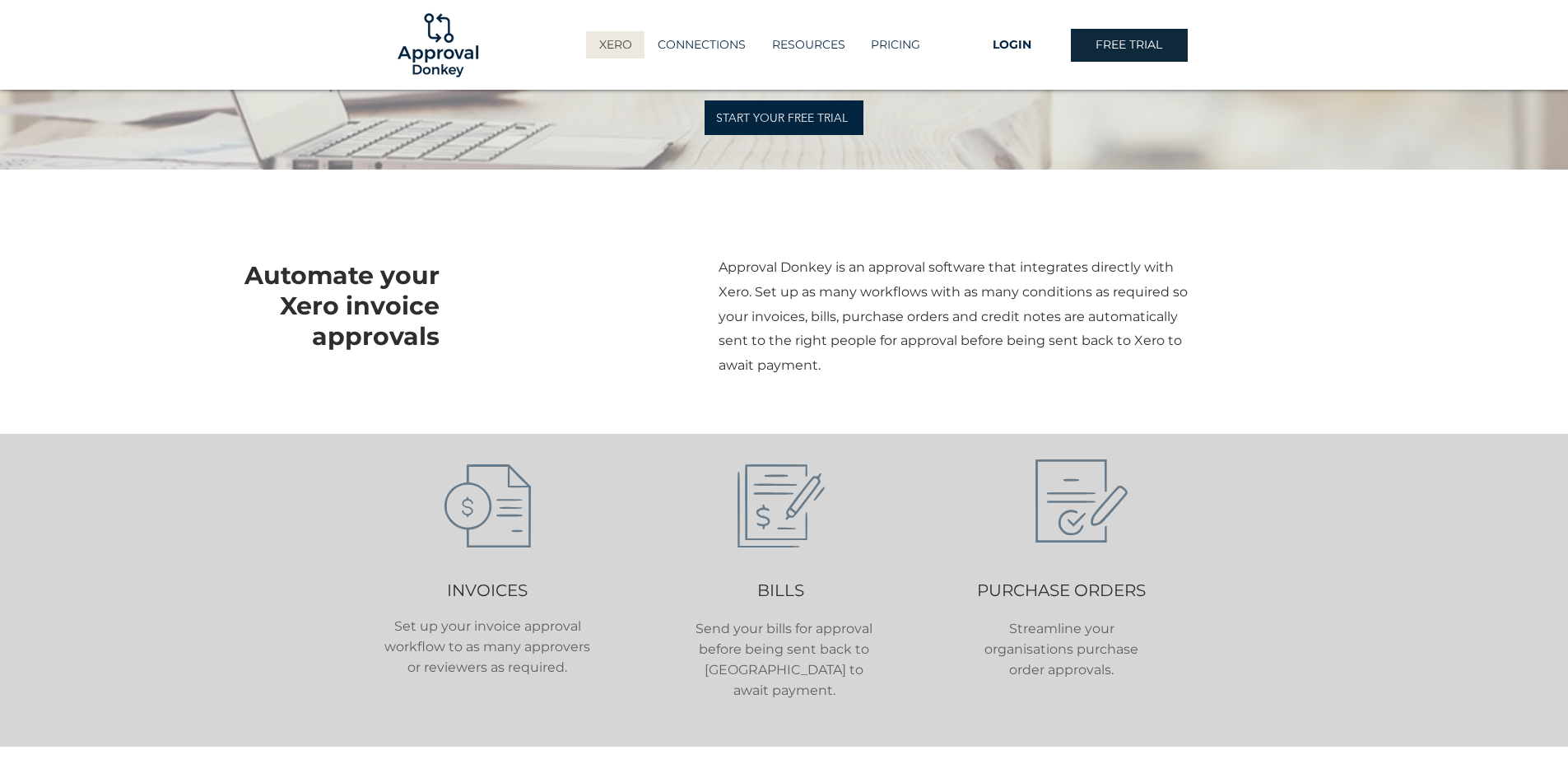
scroll to position [164, 0]
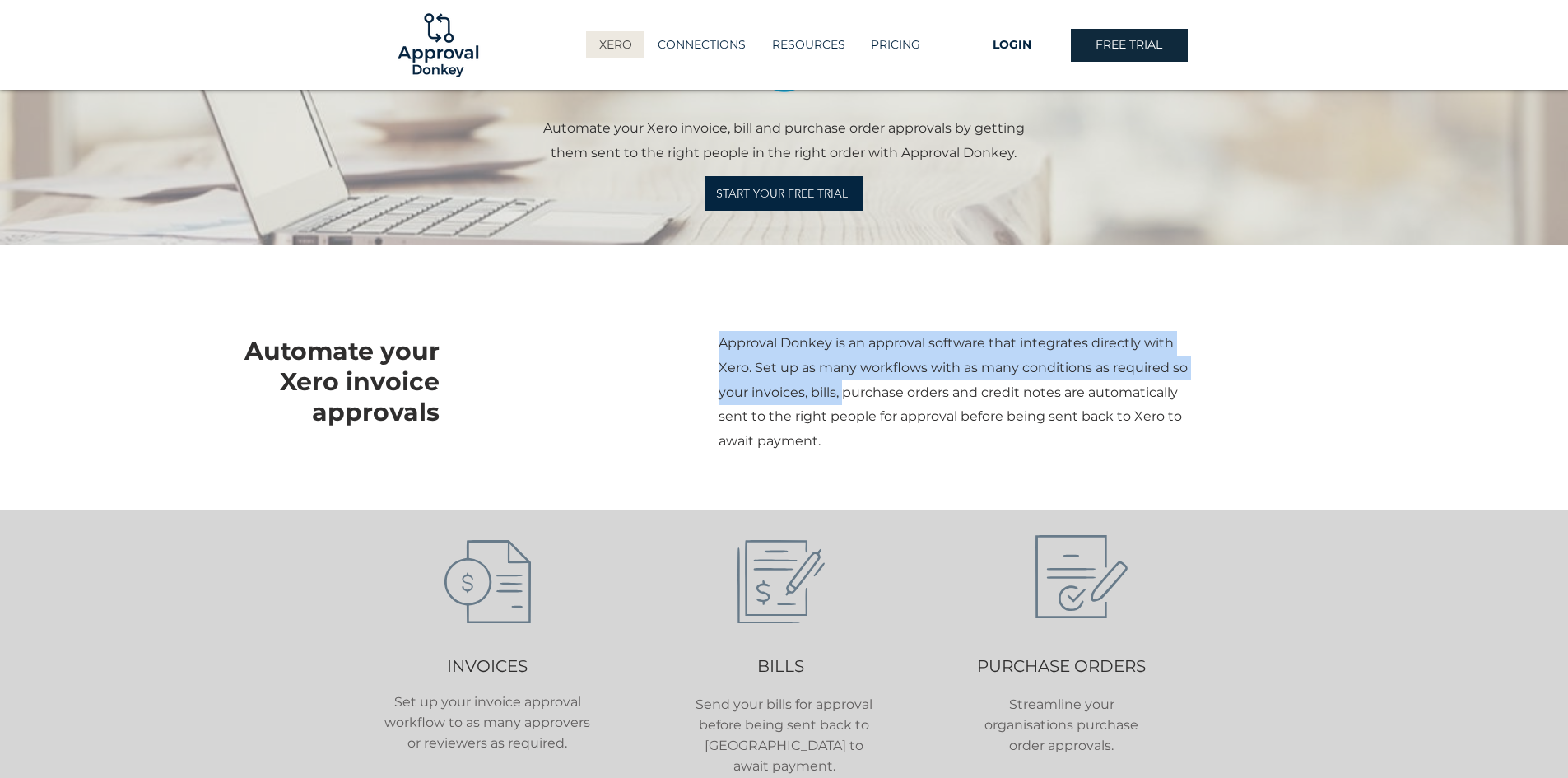
drag, startPoint x: 843, startPoint y: 393, endPoint x: 943, endPoint y: 466, distance: 123.8
click at [943, 466] on div "Approval Donkey is an approval software that integrates directly with Xero. Set…" at bounding box center [1023, 381] width 957 height 258
click at [943, 466] on div at bounding box center [1023, 381] width 957 height 258
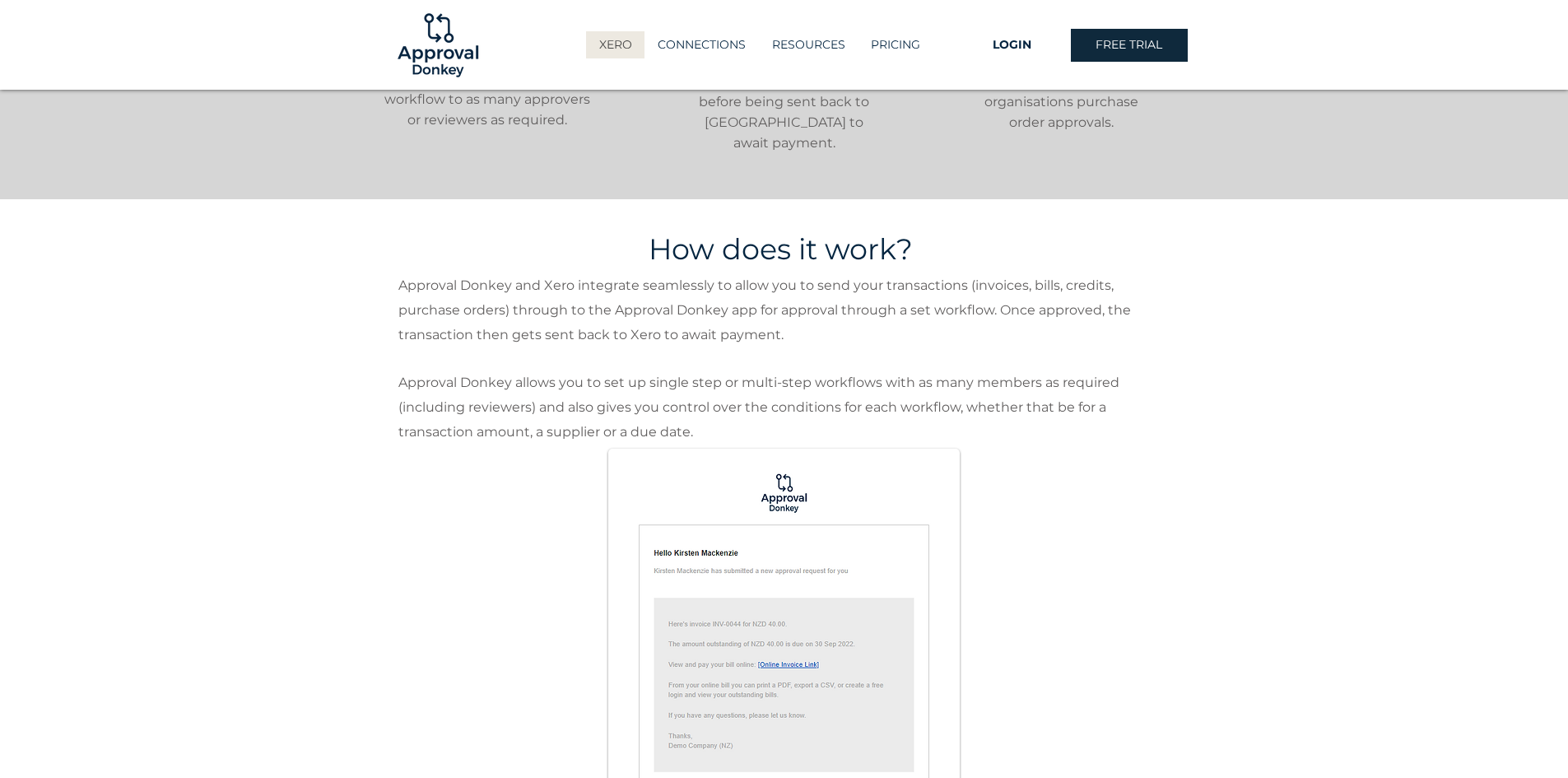
scroll to position [824, 0]
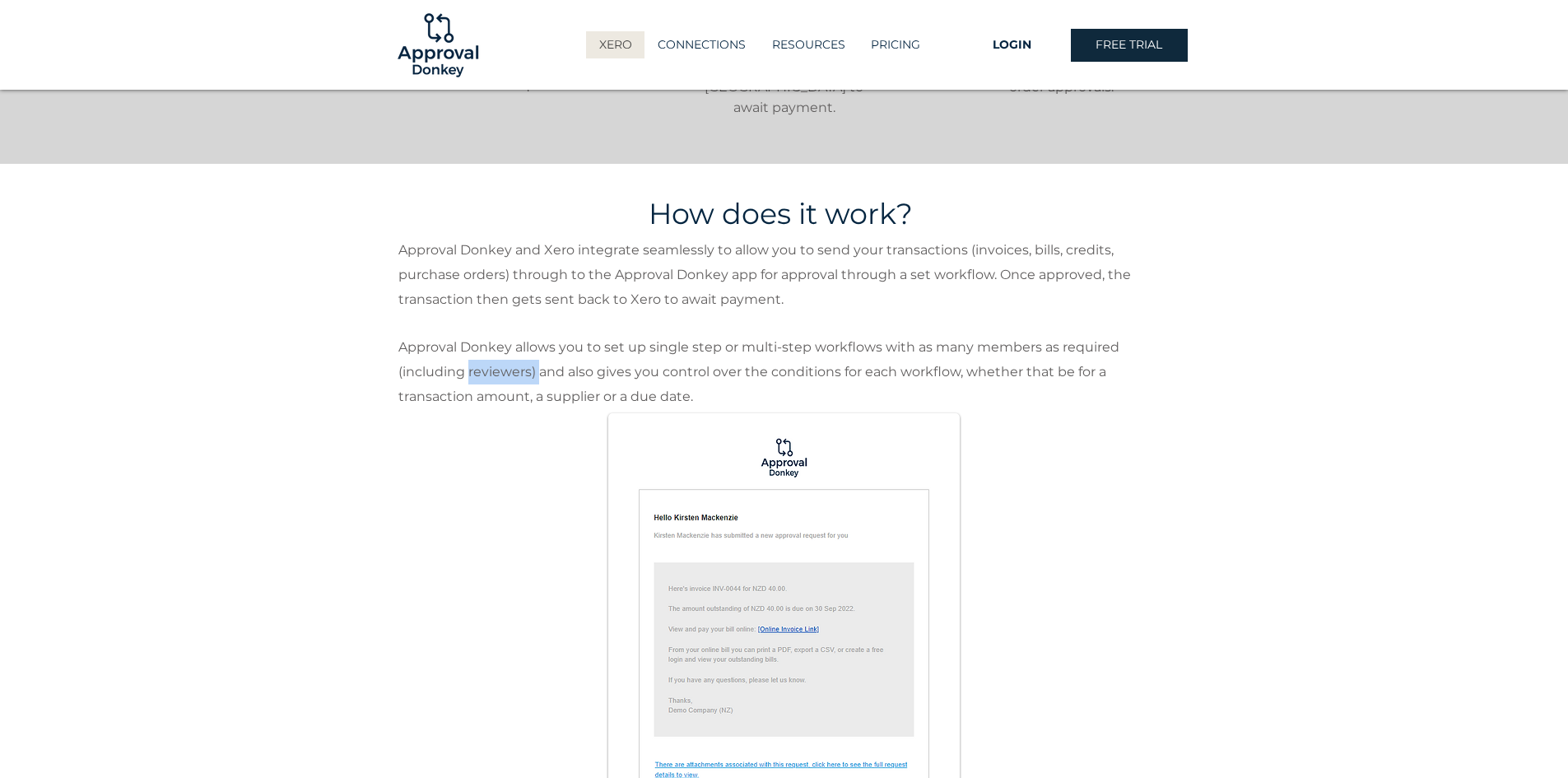
drag, startPoint x: 468, startPoint y: 354, endPoint x: 542, endPoint y: 356, distance: 74.0
click at [542, 356] on span "Approval Donkey allows you to set up single step or multi-step workflows with a…" at bounding box center [758, 372] width 721 height 65
click at [568, 352] on span "Approval Donkey allows you to set up single step or multi-step workflows with a…" at bounding box center [758, 372] width 721 height 65
drag, startPoint x: 570, startPoint y: 348, endPoint x: 958, endPoint y: 352, distance: 388.0
click at [958, 352] on span "Approval Donkey allows you to set up single step or multi-step workflows with a…" at bounding box center [758, 372] width 721 height 65
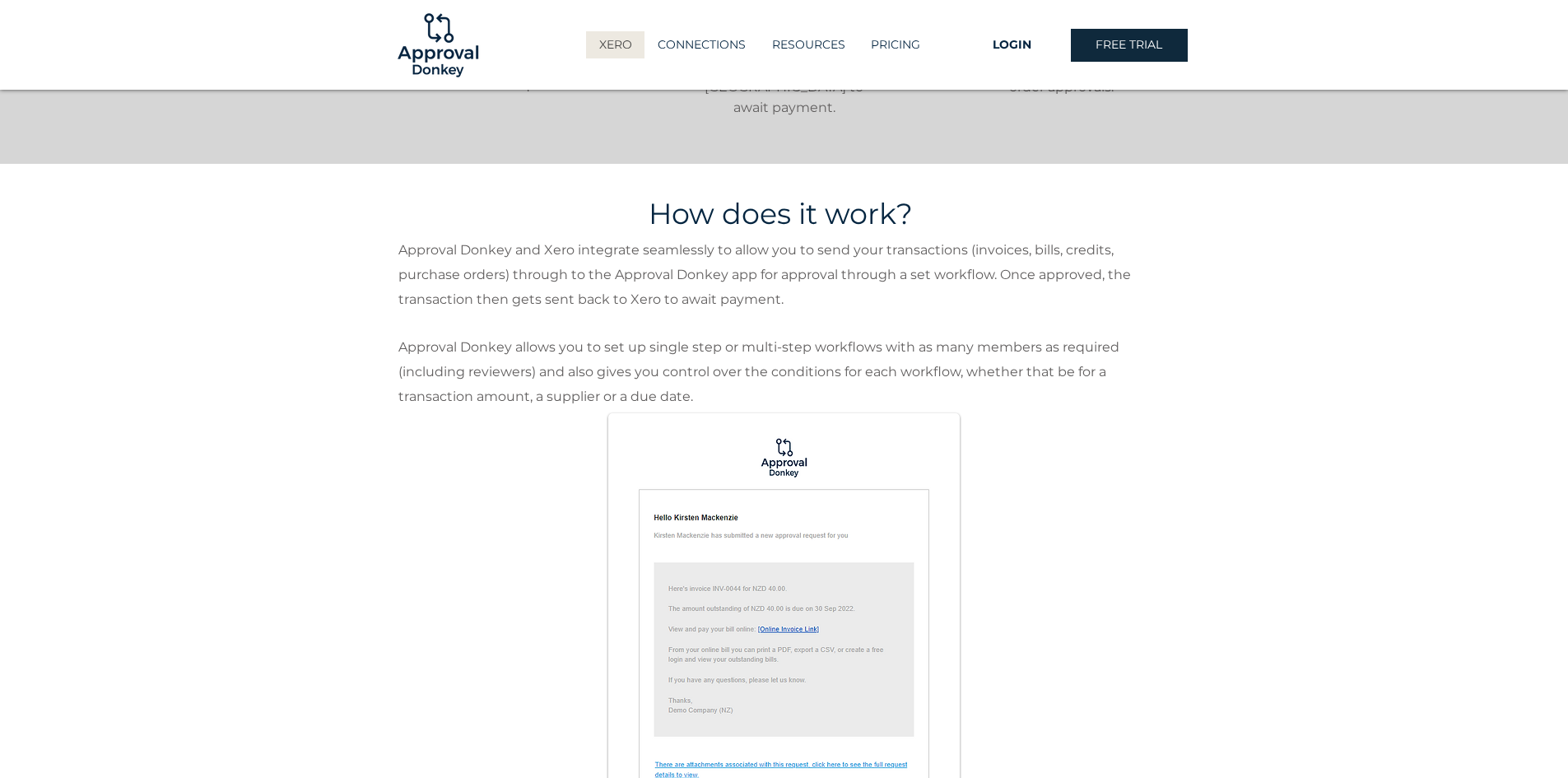
click at [1003, 380] on p "Approval Donkey allows you to set up single step or multi-step workflows with a…" at bounding box center [783, 372] width 771 height 73
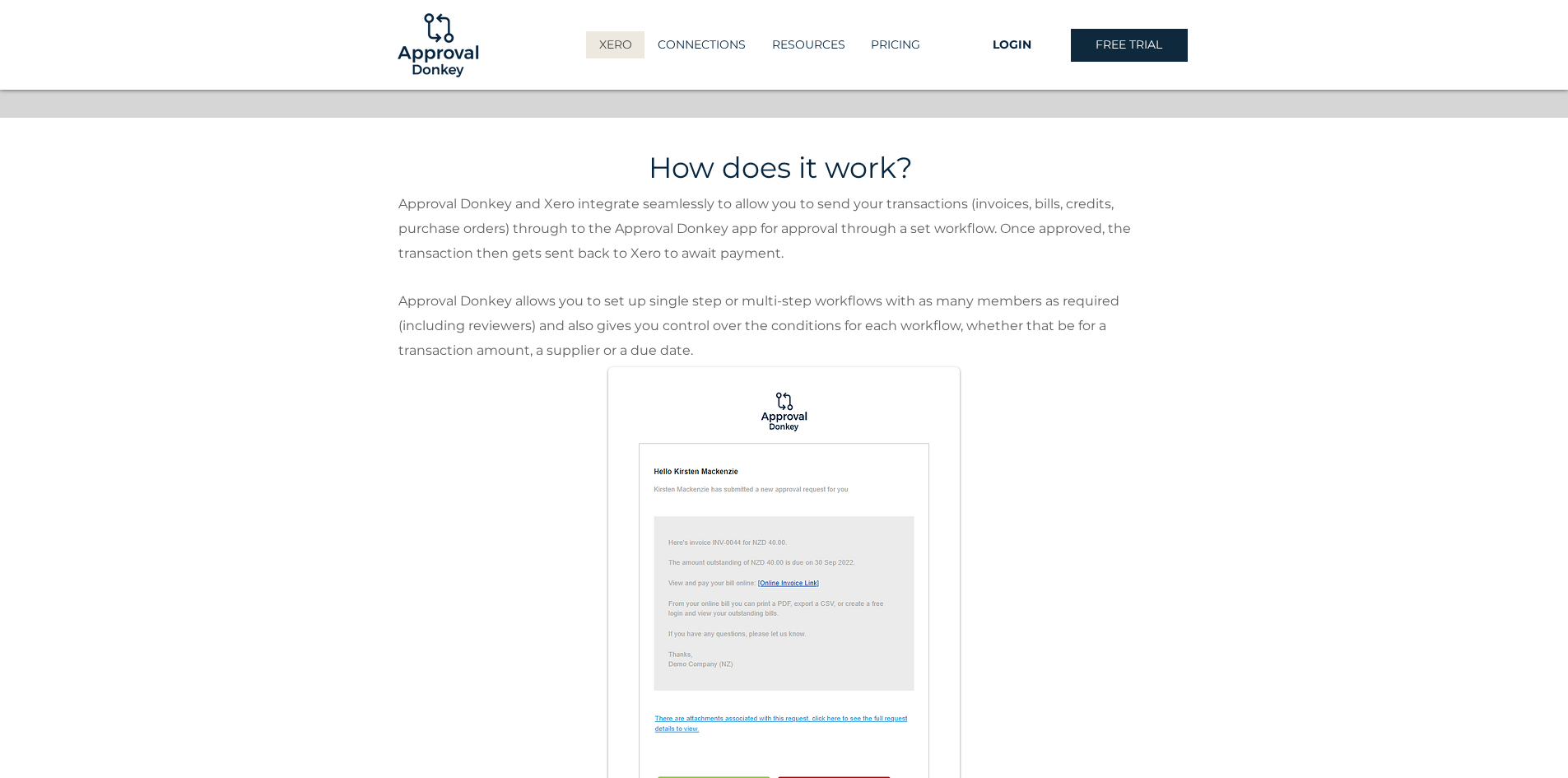
scroll to position [906, 0]
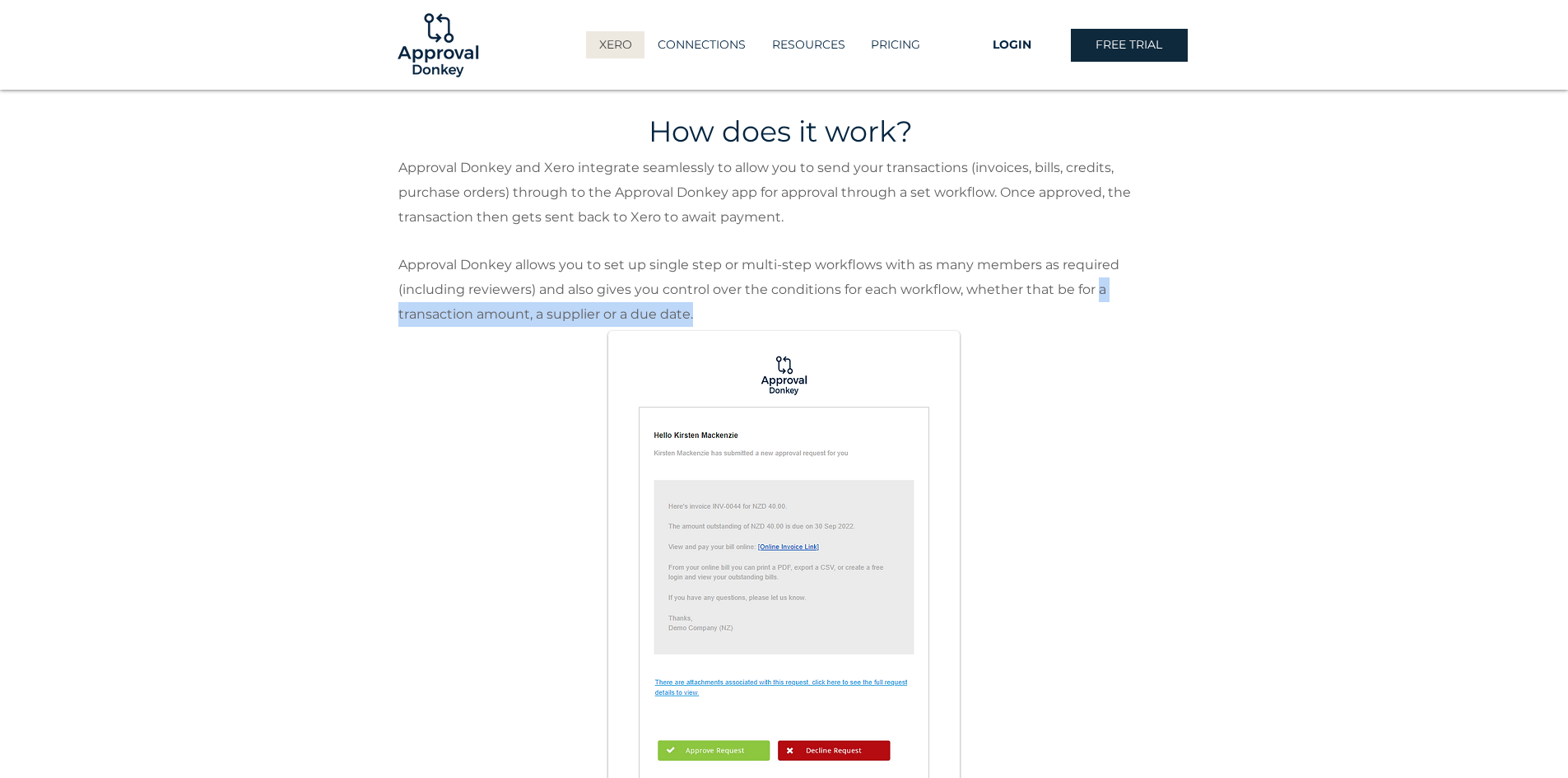
drag, startPoint x: 1097, startPoint y: 273, endPoint x: 1097, endPoint y: 286, distance: 13.0
click at [1097, 286] on p "Approval Donkey allows you to set up single step or multi-step workflows with a…" at bounding box center [783, 289] width 771 height 73
click at [1088, 292] on p "Approval Donkey allows you to set up single step or multi-step workflows with a…" at bounding box center [783, 289] width 771 height 73
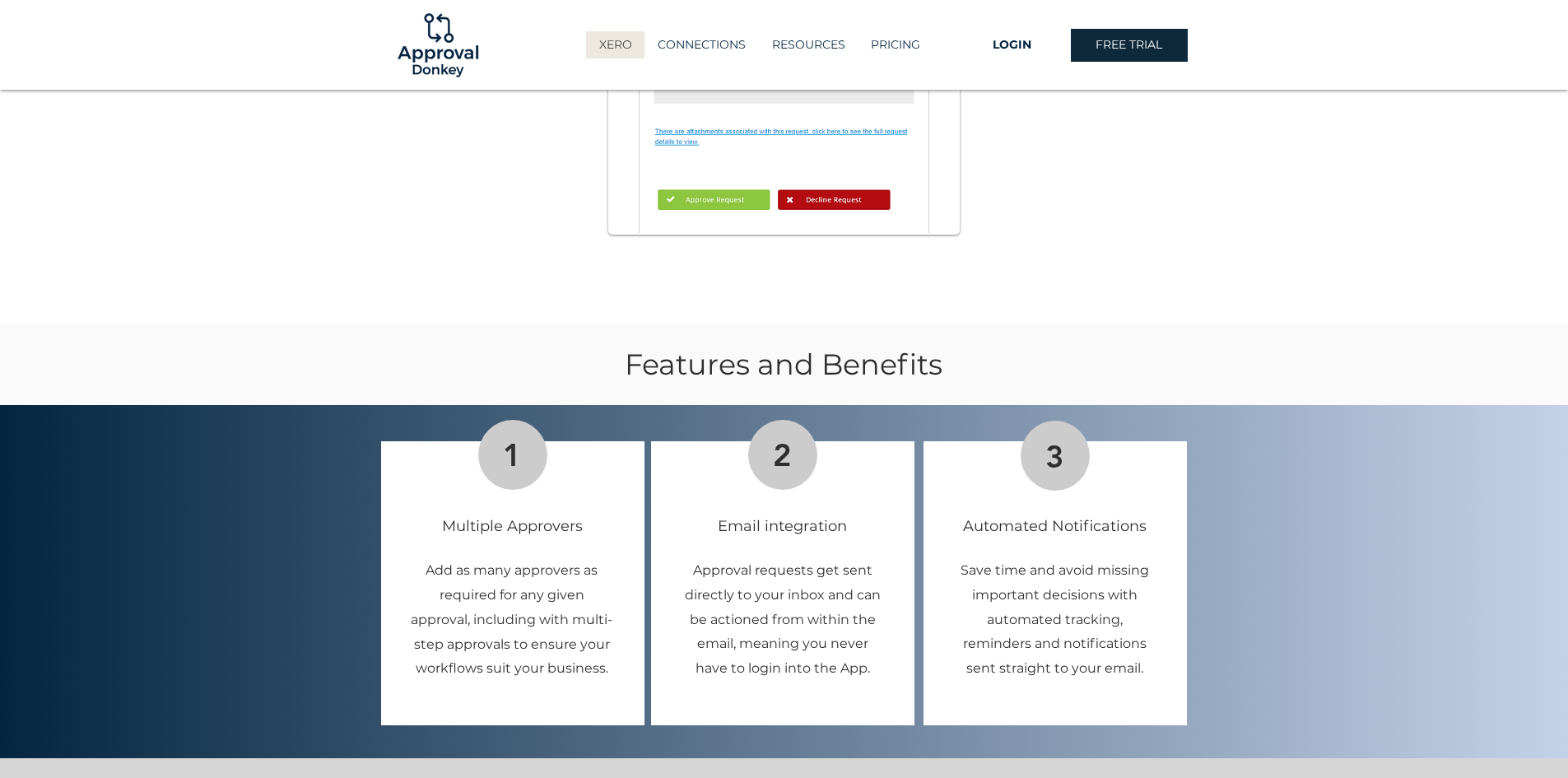
scroll to position [1482, 0]
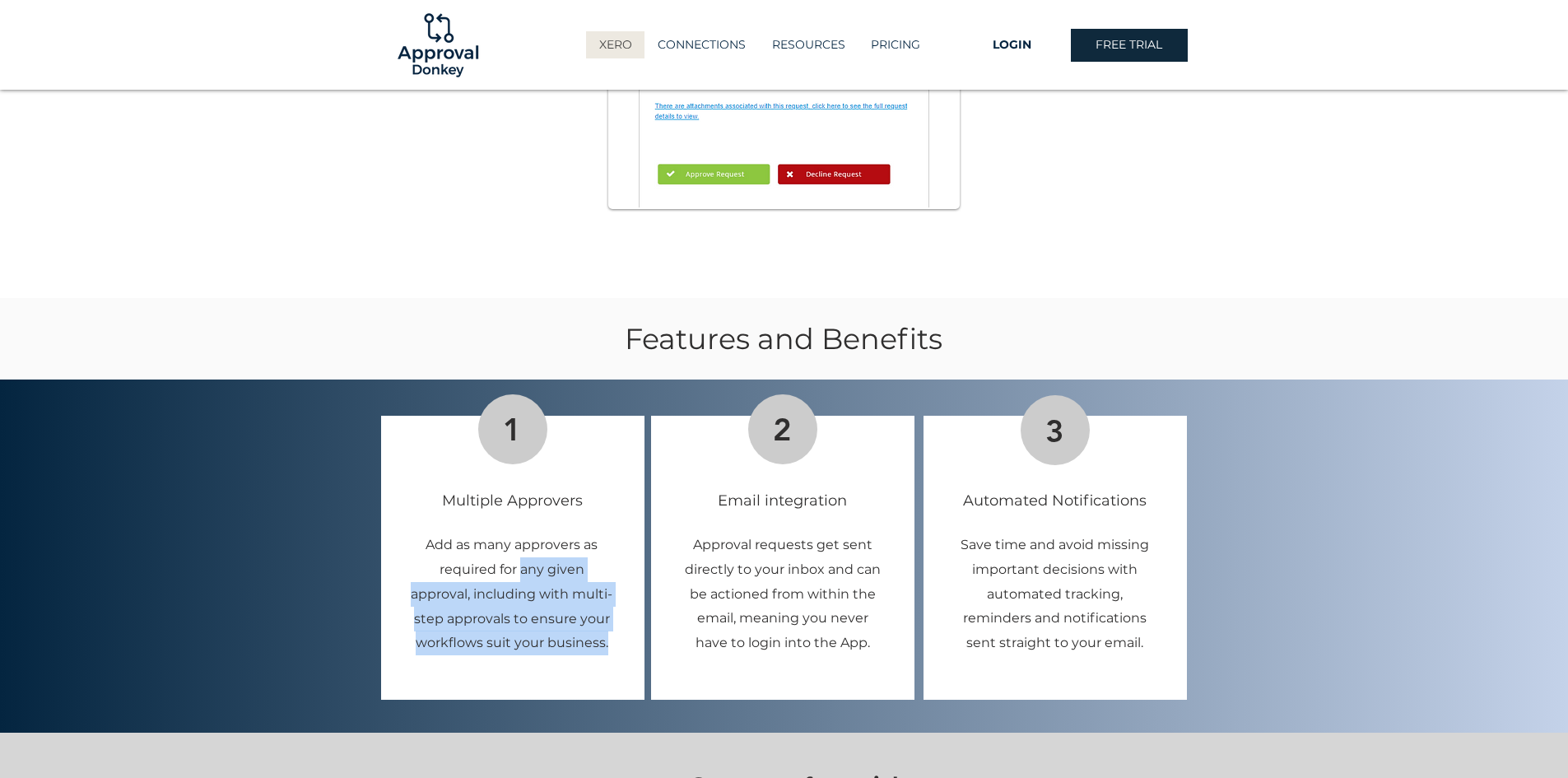
drag, startPoint x: 522, startPoint y: 551, endPoint x: 610, endPoint y: 619, distance: 111.2
click at [610, 619] on p "Add as many approvers as required for any given approval, including with multi-…" at bounding box center [512, 593] width 205 height 122
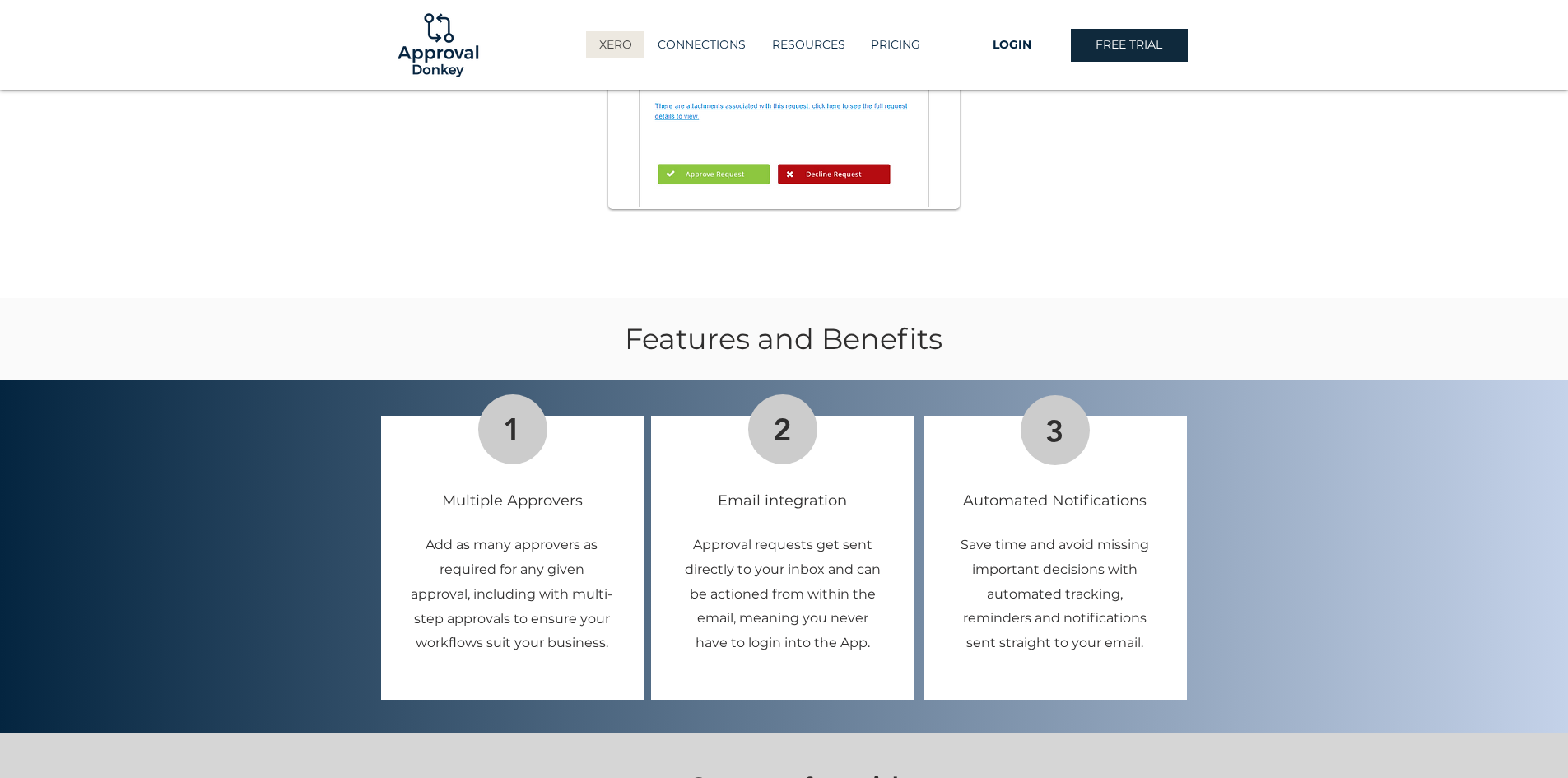
click at [646, 594] on div at bounding box center [784, 515] width 1568 height 435
drag, startPoint x: 742, startPoint y: 598, endPoint x: 878, endPoint y: 620, distance: 137.8
click at [878, 620] on p "Approval requests get sent directly to your inbox and can be actioned from with…" at bounding box center [782, 593] width 205 height 122
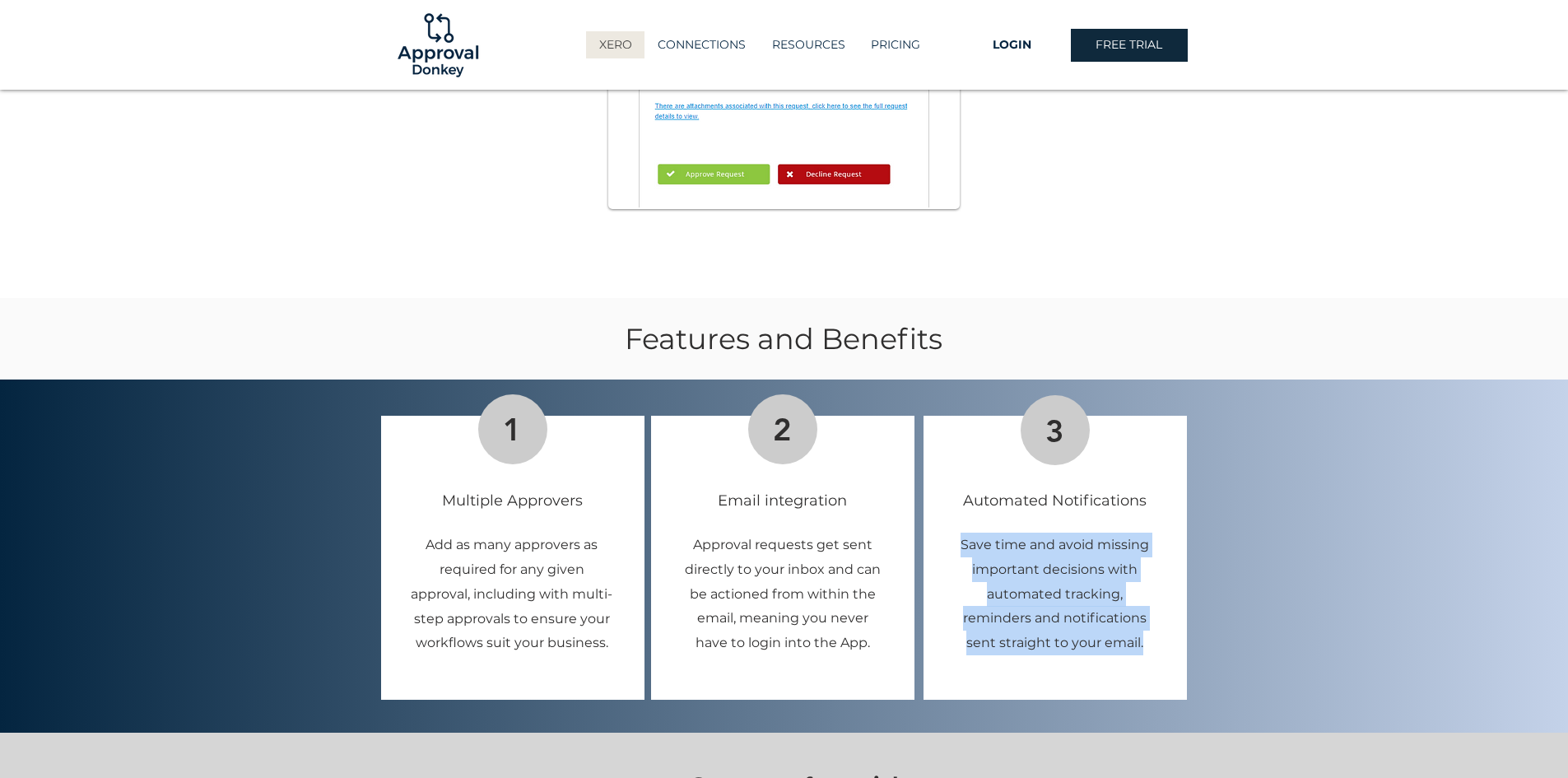
drag, startPoint x: 962, startPoint y: 526, endPoint x: 1156, endPoint y: 623, distance: 216.9
click at [1156, 623] on p "Save time and avoid missing important decisions with automated tracking, remind…" at bounding box center [1055, 593] width 205 height 122
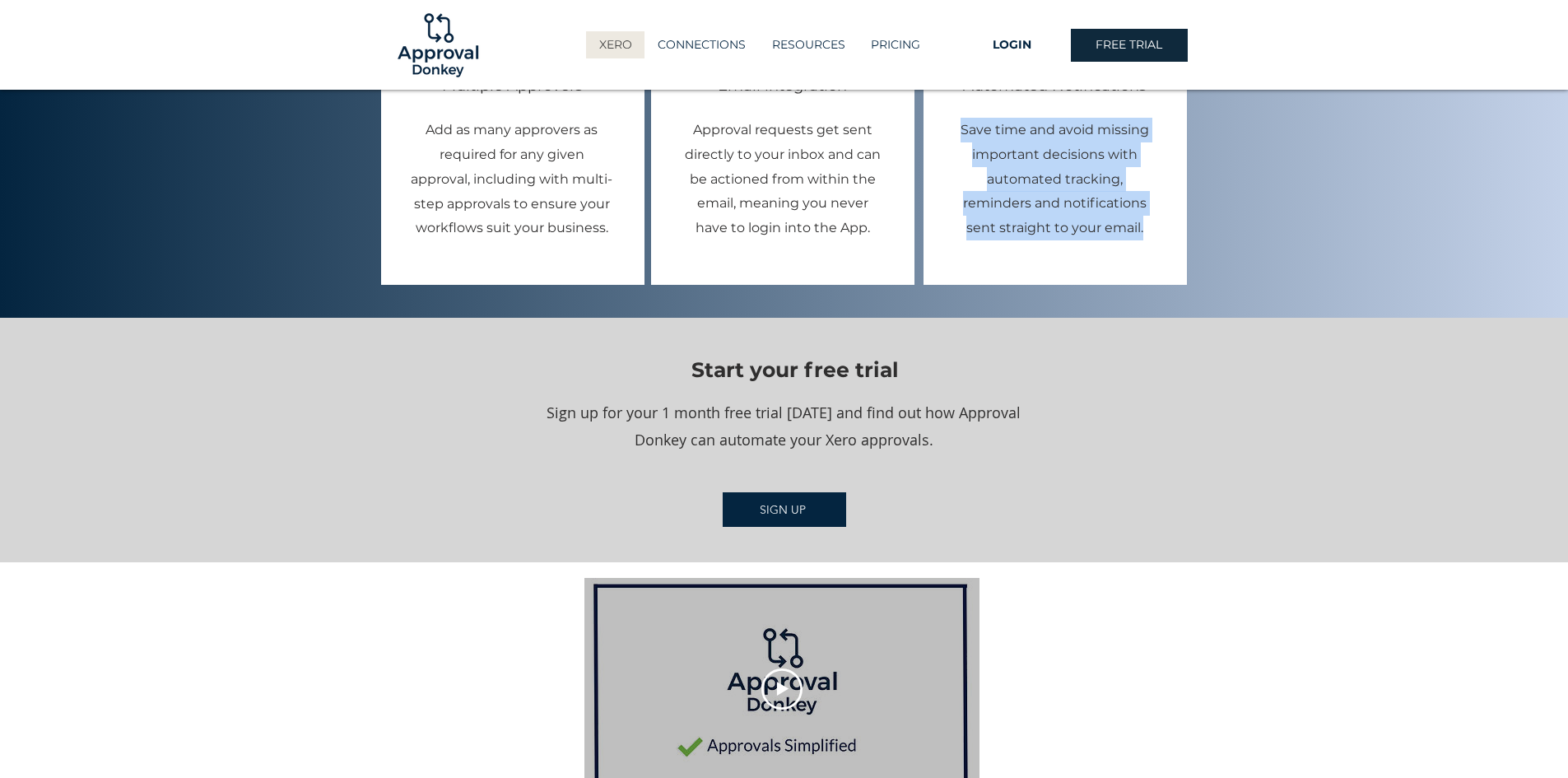
scroll to position [2058, 0]
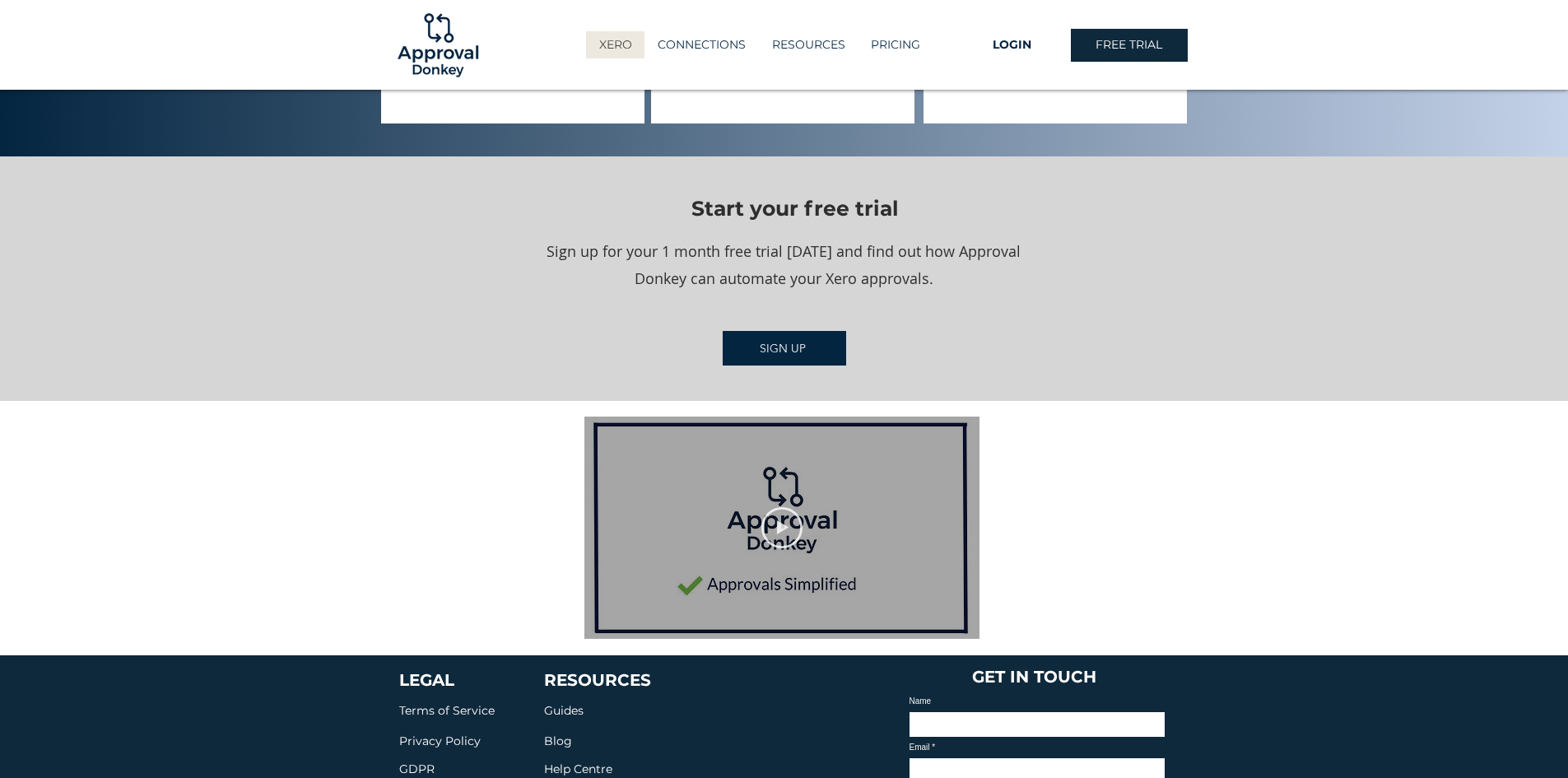
click at [775, 507] on icon "Play video" at bounding box center [782, 528] width 41 height 41
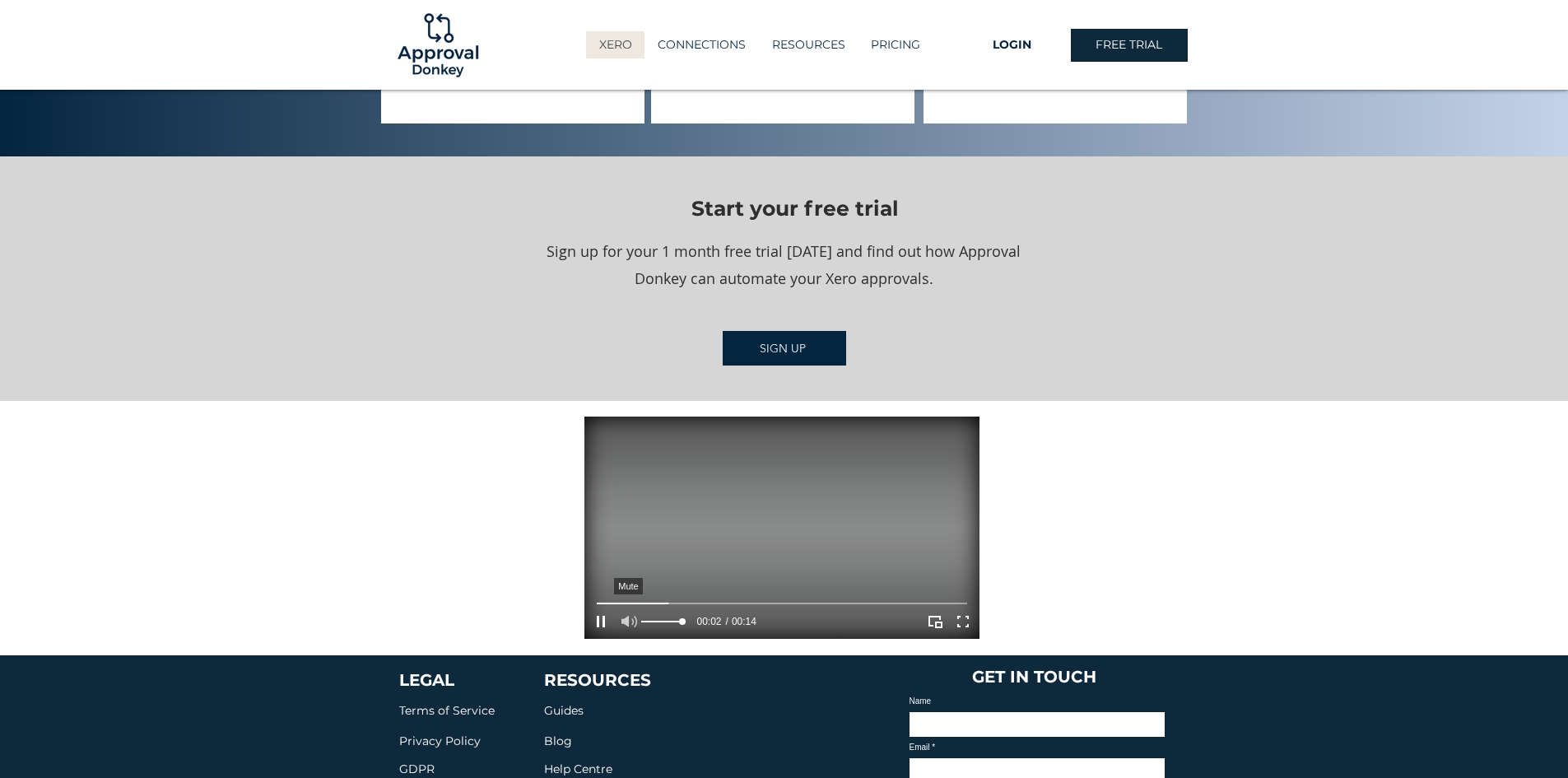
click at [632, 615] on icon "Mute" at bounding box center [630, 621] width 16 height 12
click at [632, 615] on icon "Unmute" at bounding box center [629, 621] width 15 height 12
click at [955, 609] on icon "Enter full screen" at bounding box center [963, 622] width 26 height 26
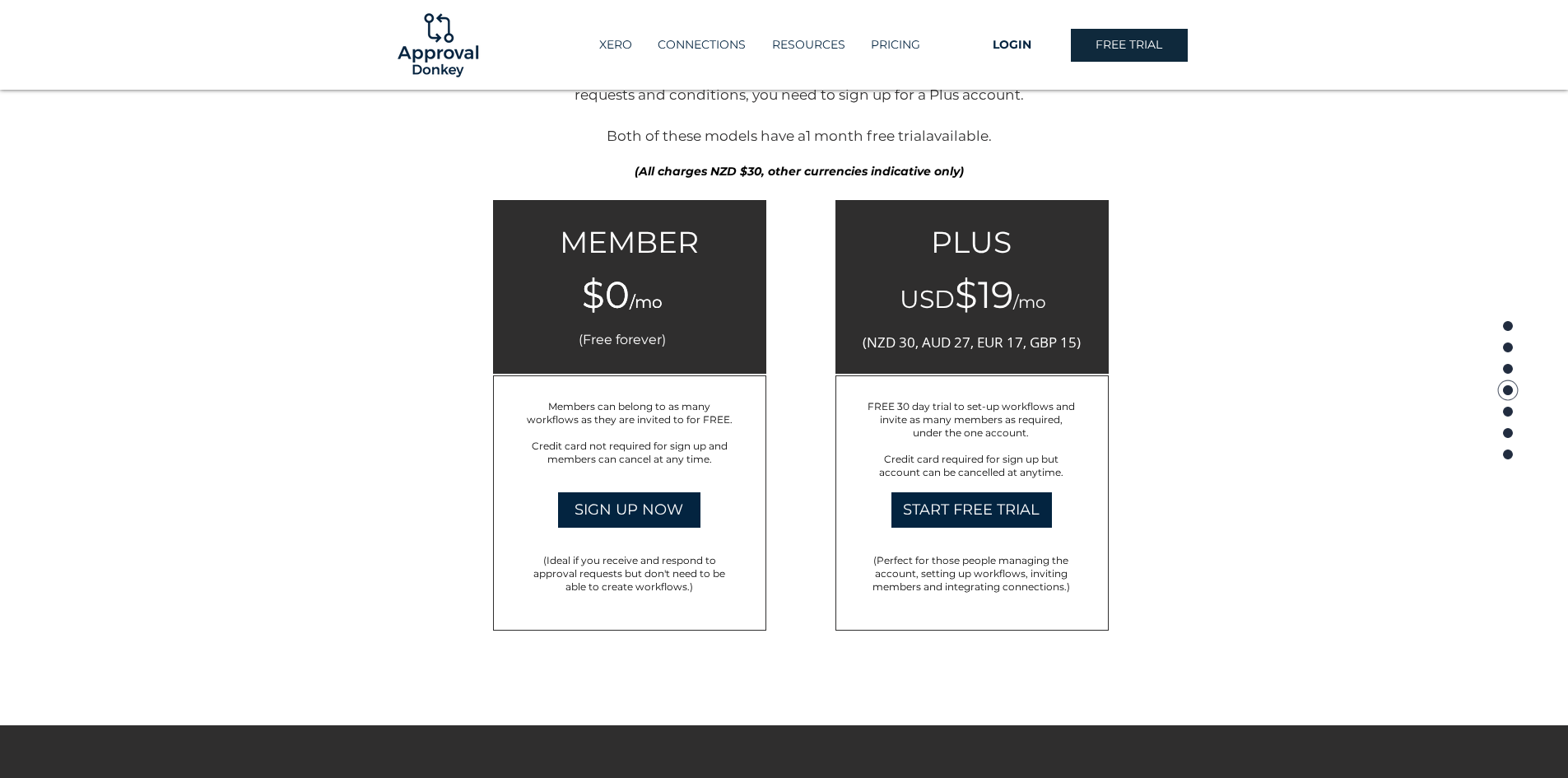
scroll to position [2552, 0]
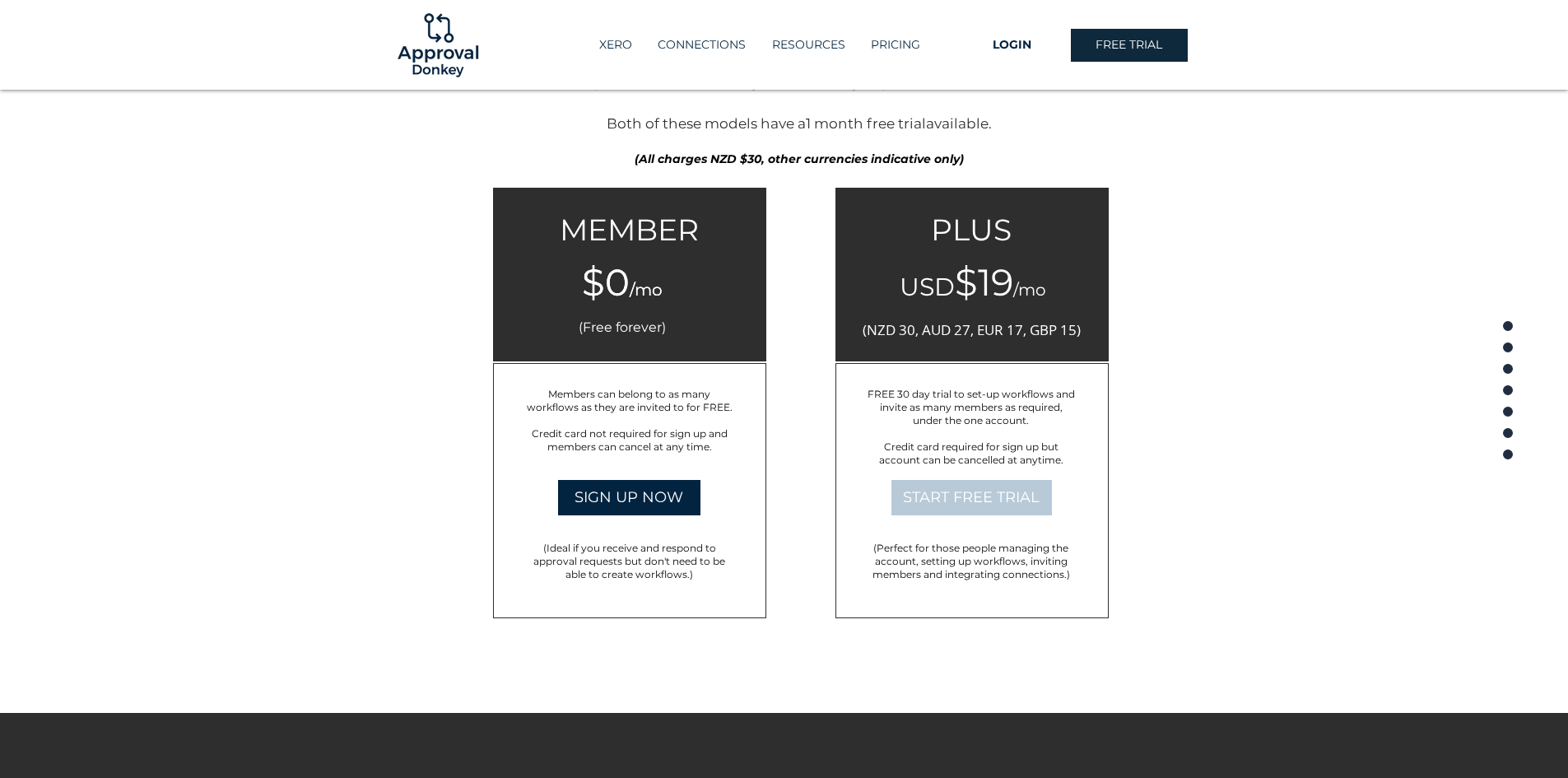
click at [965, 488] on span "START FREE TRIAL" at bounding box center [971, 498] width 137 height 21
